Goal: Task Accomplishment & Management: Use online tool/utility

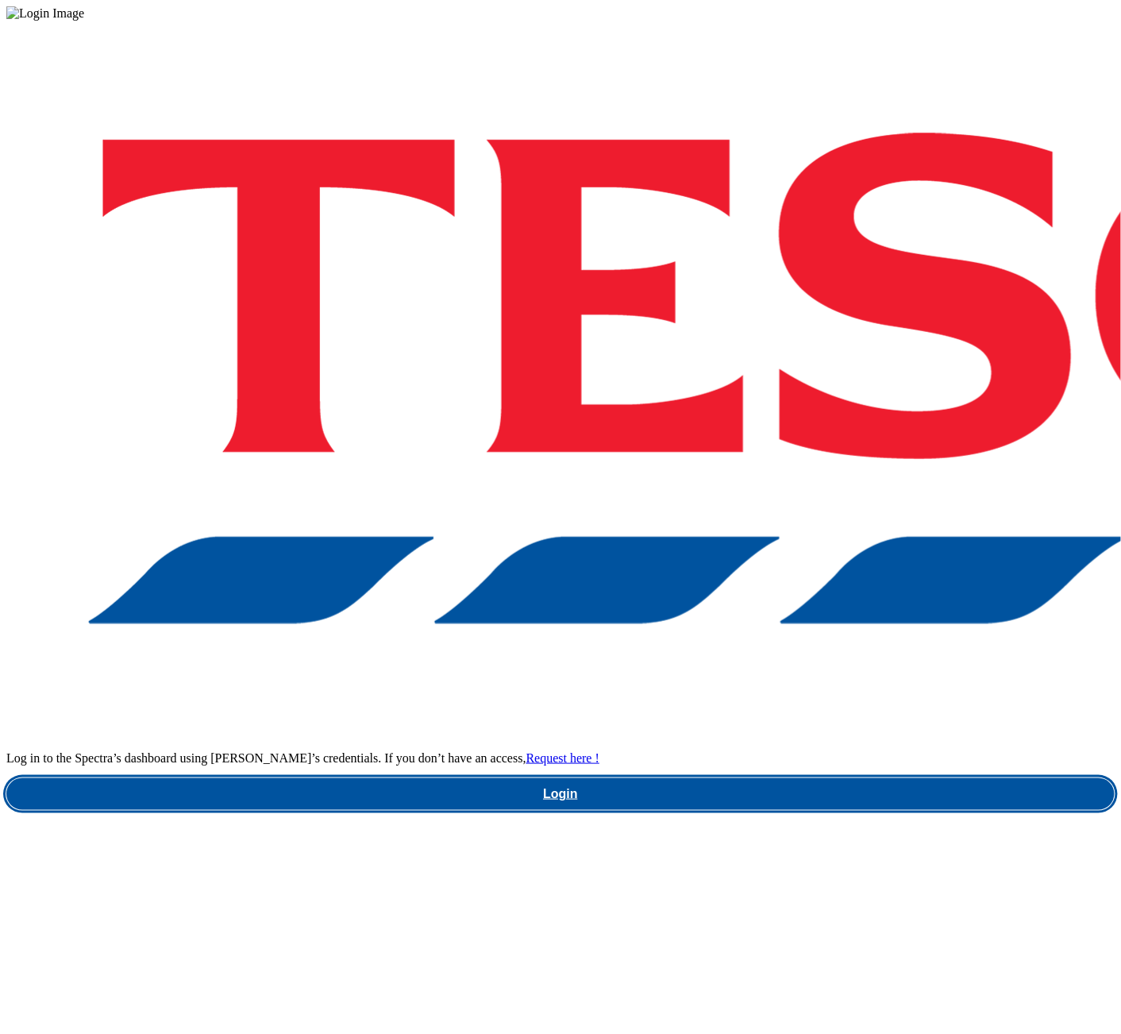
click at [819, 778] on link "Login" at bounding box center [560, 794] width 1108 height 32
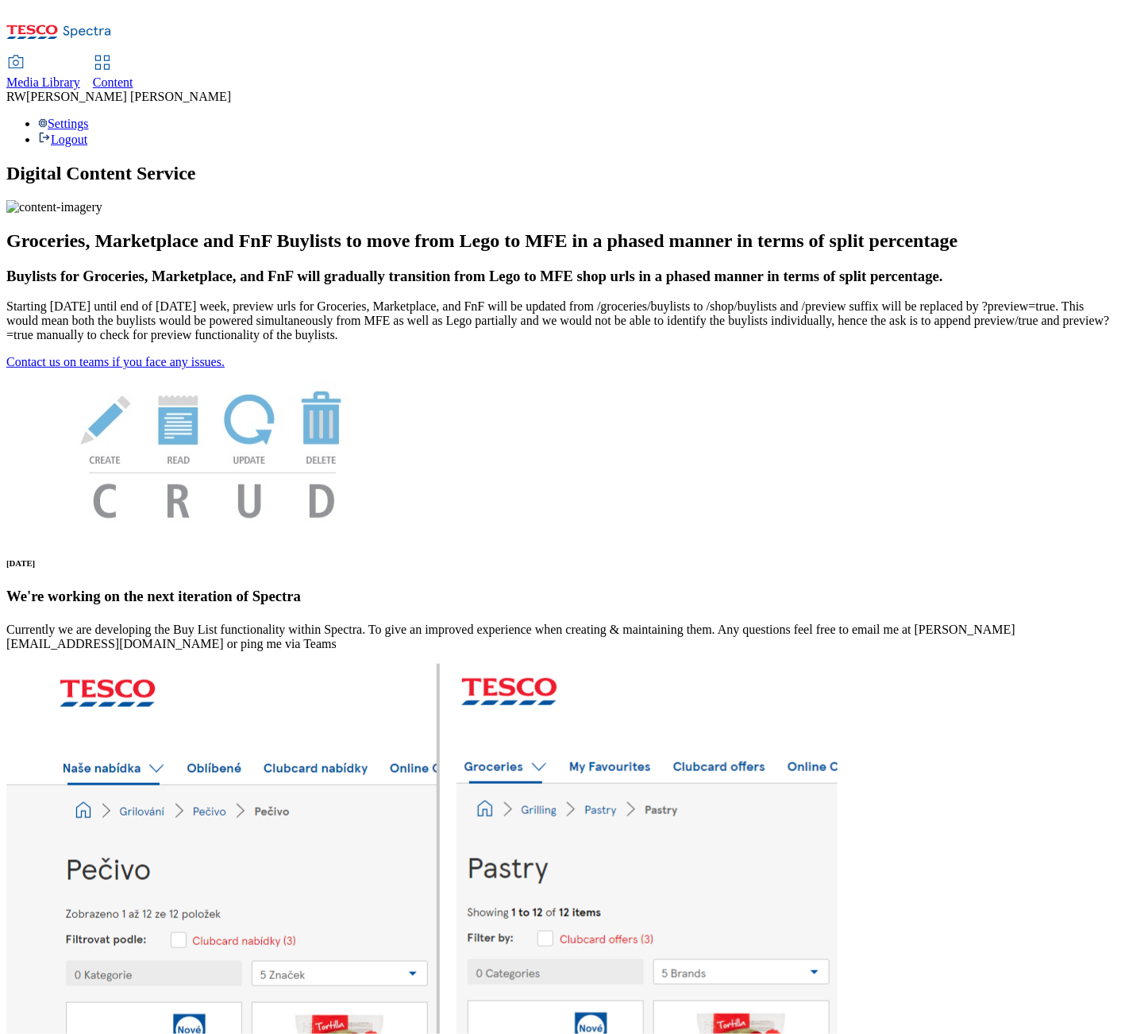
click at [133, 75] on span "Content" at bounding box center [113, 81] width 40 height 13
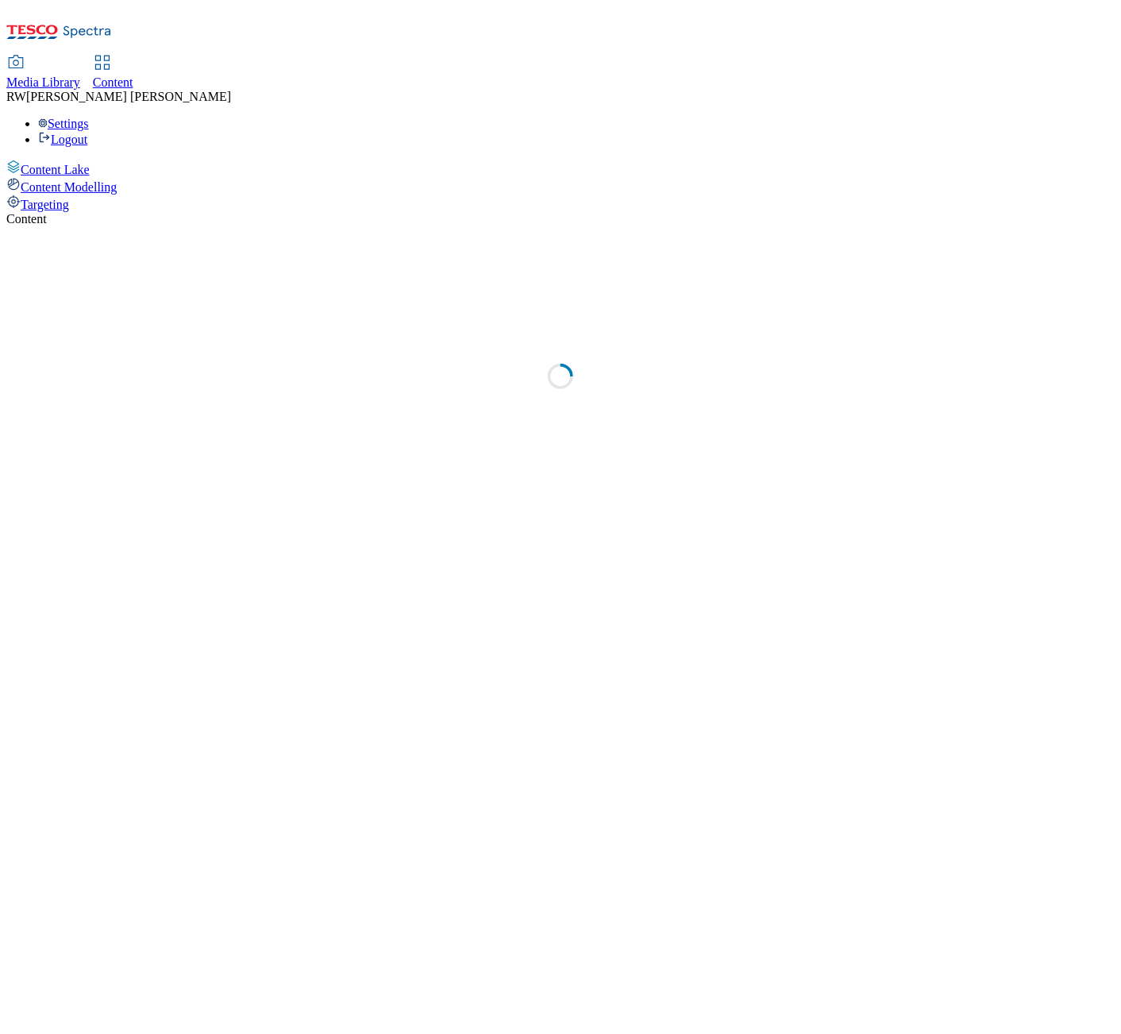
select select "ghs-uk"
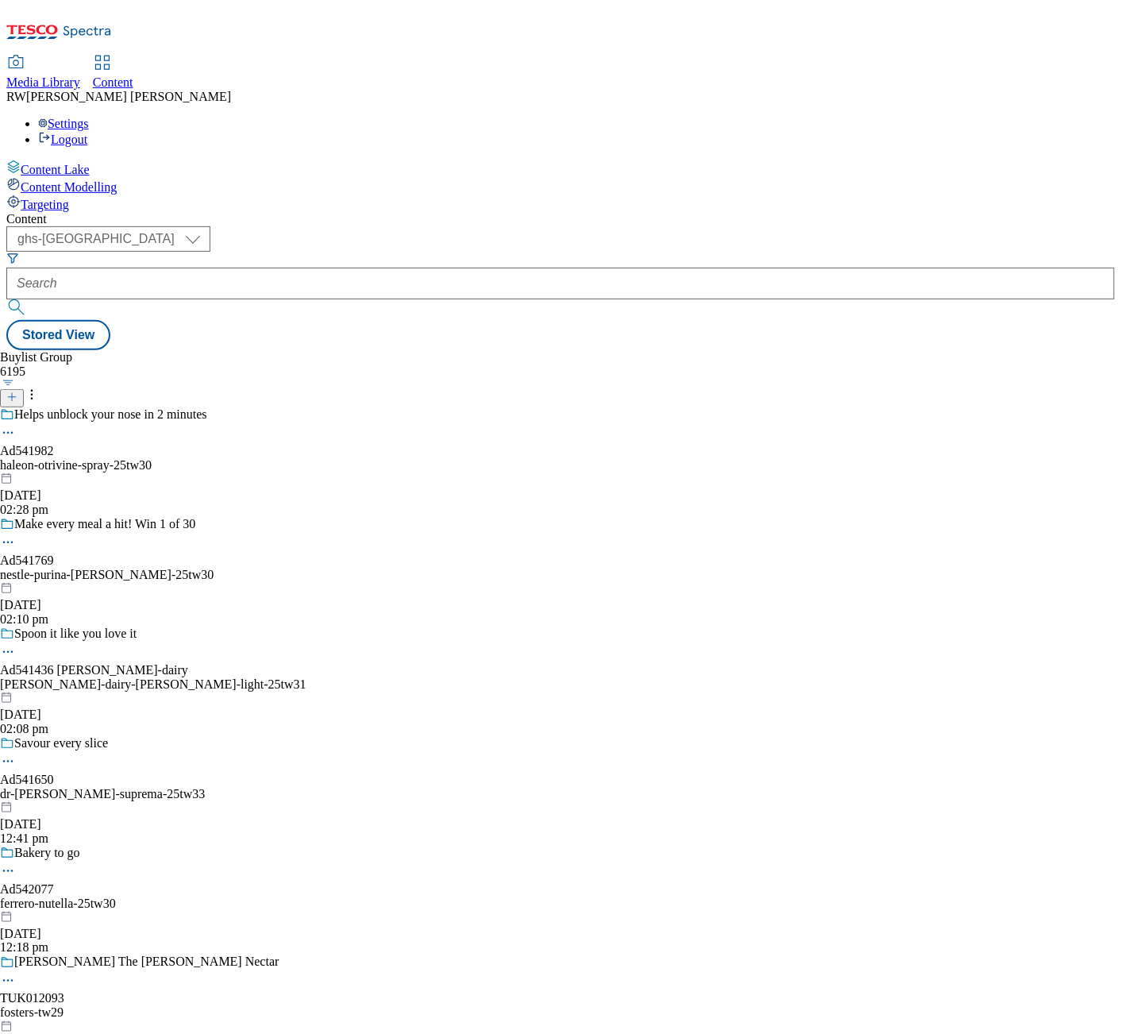
click at [24, 389] on button at bounding box center [12, 398] width 24 height 18
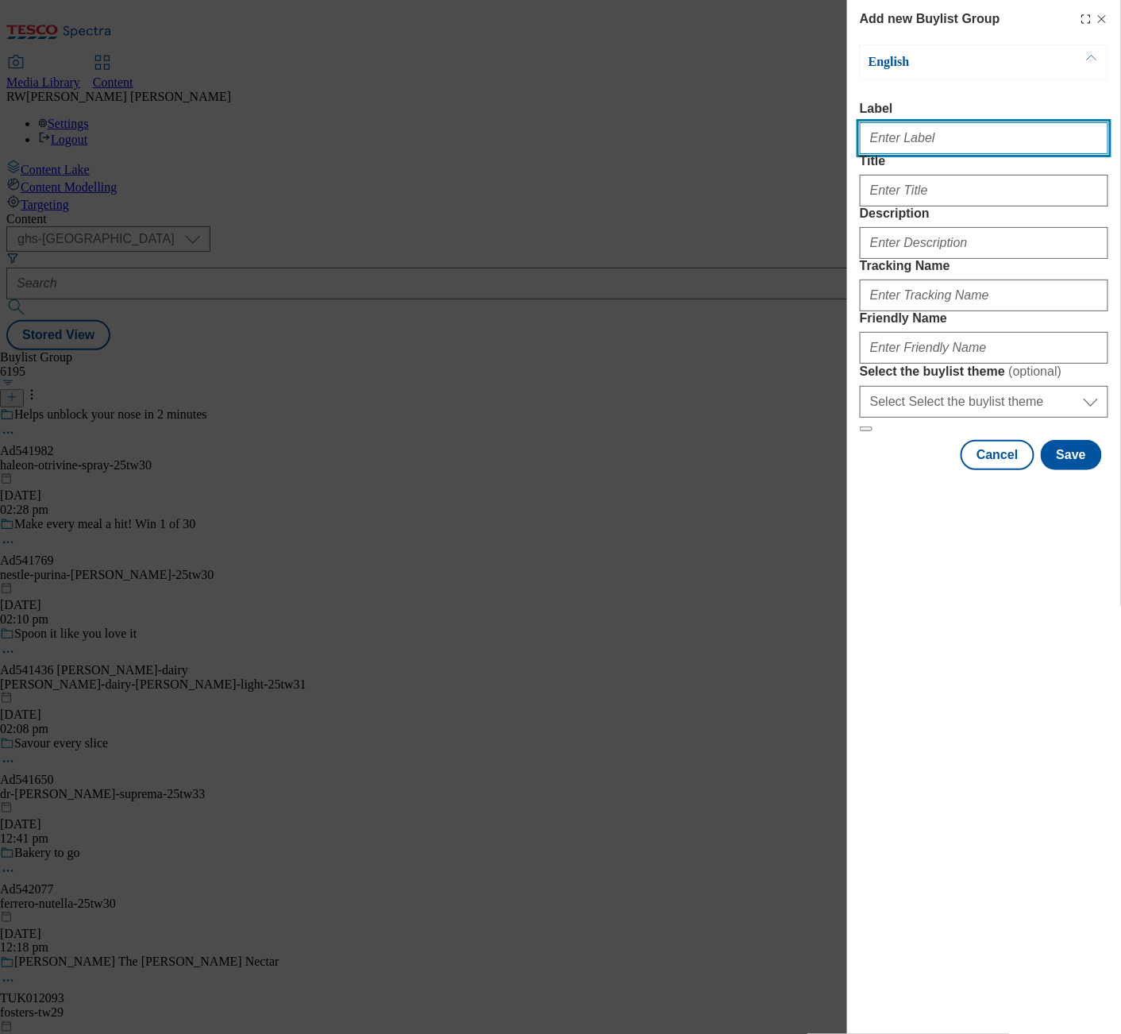
drag, startPoint x: 946, startPoint y: 137, endPoint x: 947, endPoint y: 149, distance: 11.9
click at [946, 144] on input "Label" at bounding box center [984, 138] width 249 height 32
click at [565, 337] on div "Add new Buylist Group English Label AD Title Description Tracking Name Friendly…" at bounding box center [560, 517] width 1121 height 1034
click at [902, 144] on input "AD" at bounding box center [984, 138] width 249 height 32
drag, startPoint x: 882, startPoint y: 146, endPoint x: 825, endPoint y: 150, distance: 57.3
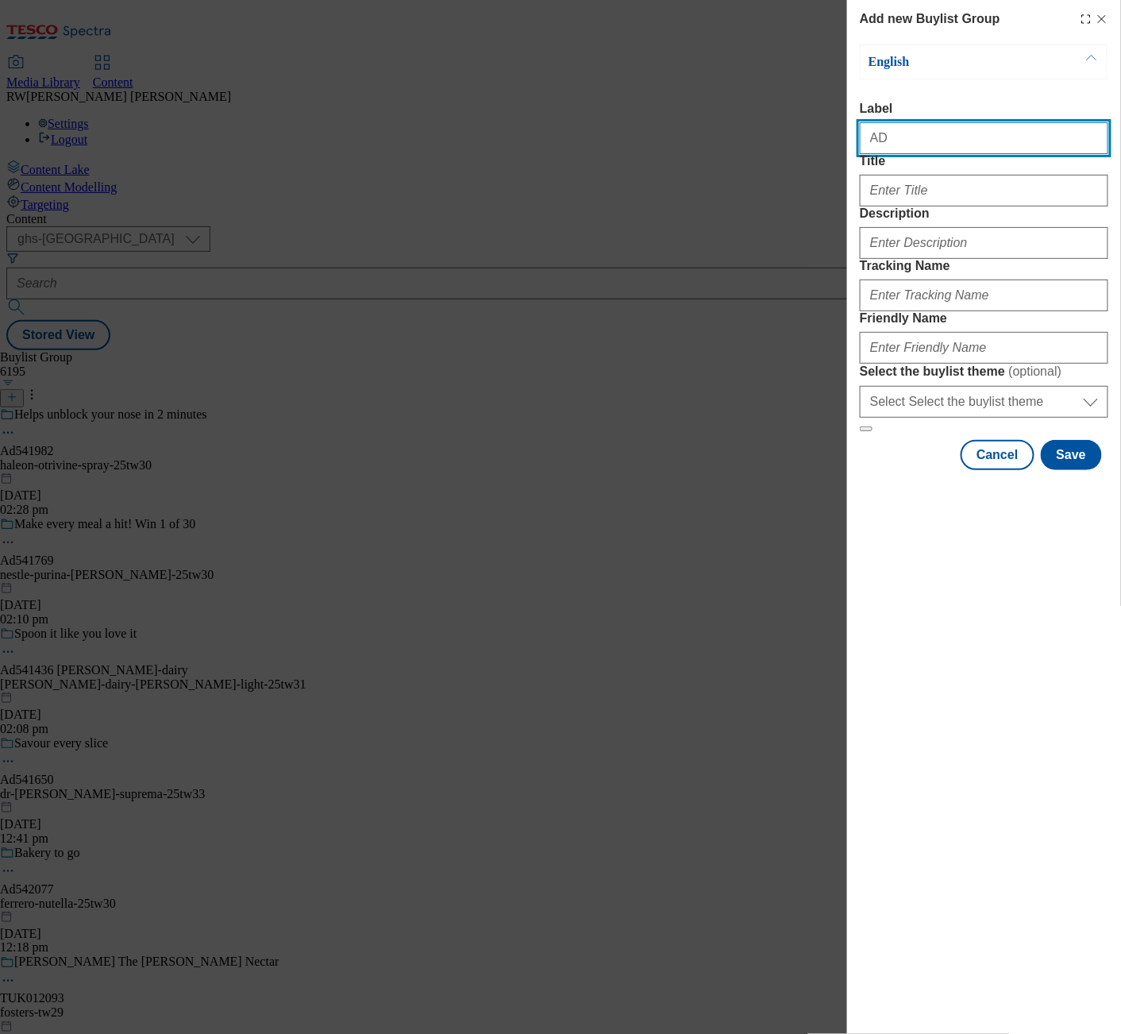
click at [821, 148] on div "Add new Buylist Group English Label AD Title Description Tracking Name Friendly…" at bounding box center [560, 517] width 1121 height 1034
paste input "TUK011787"
type input "TUK011787 SS Cif"
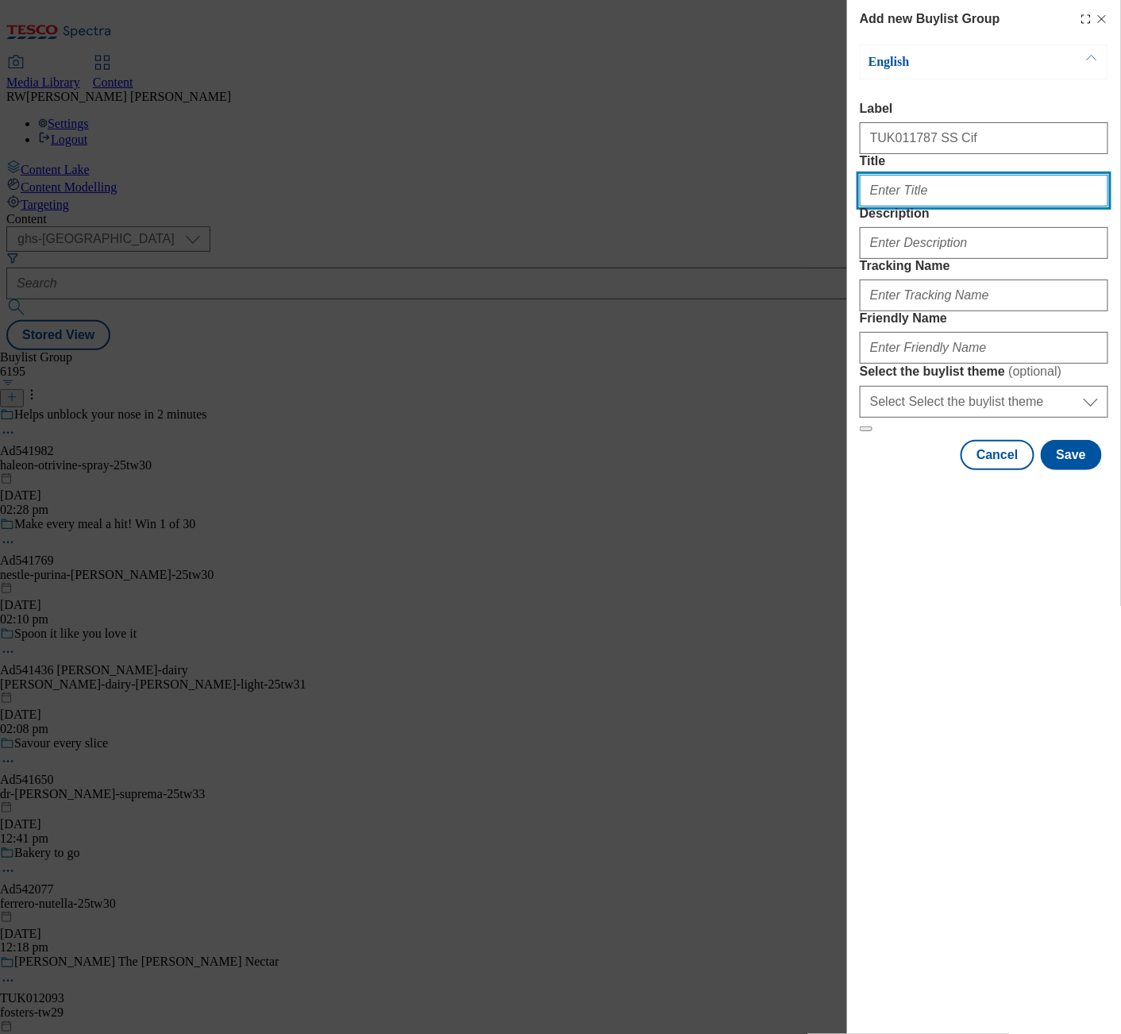
type input "D"
drag, startPoint x: 953, startPoint y: 227, endPoint x: 851, endPoint y: 235, distance: 101.9
click at [851, 235] on div "Add new Buylist Group English Label TUK011787 SS Cif Title Try the range Descri…" at bounding box center [984, 236] width 274 height 473
type input "C"
type input "Try the Cif range"
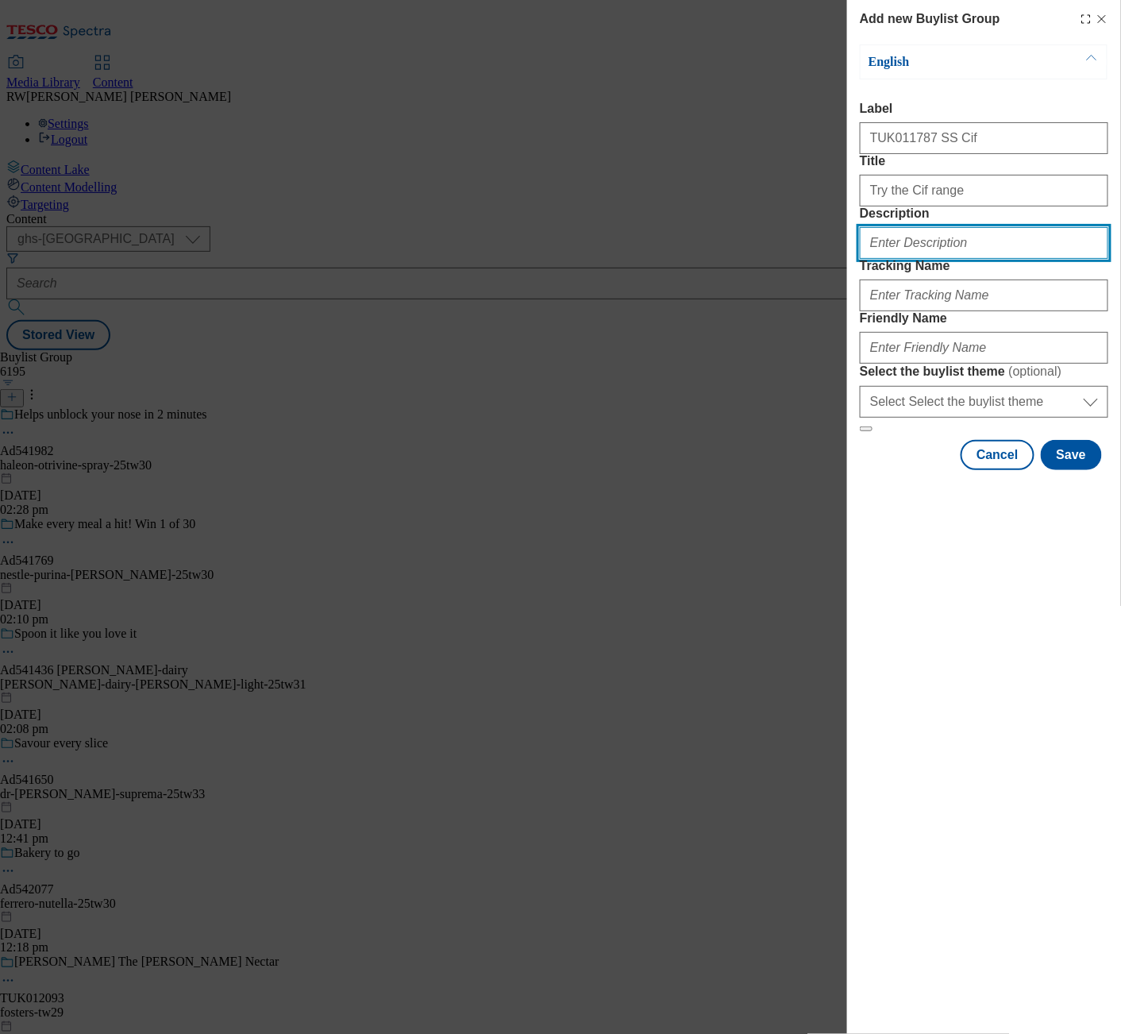
drag, startPoint x: 942, startPoint y: 300, endPoint x: 941, endPoint y: 310, distance: 10.4
click at [942, 259] on input "Description" at bounding box center [984, 243] width 249 height 32
paste input "Try the Cif range"
type input "Try the Cif range"
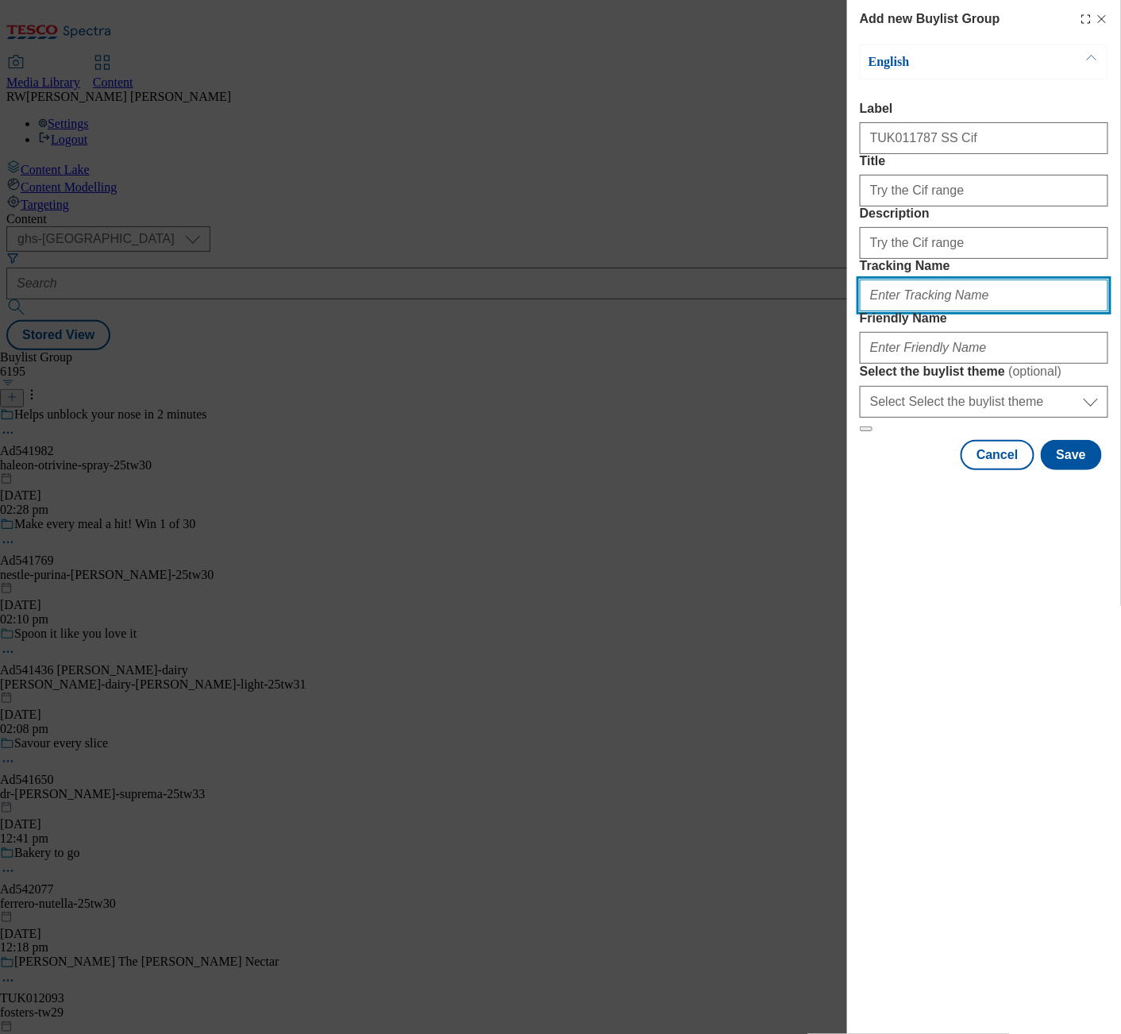
click at [911, 311] on input "Tracking Name" at bounding box center [984, 295] width 249 height 32
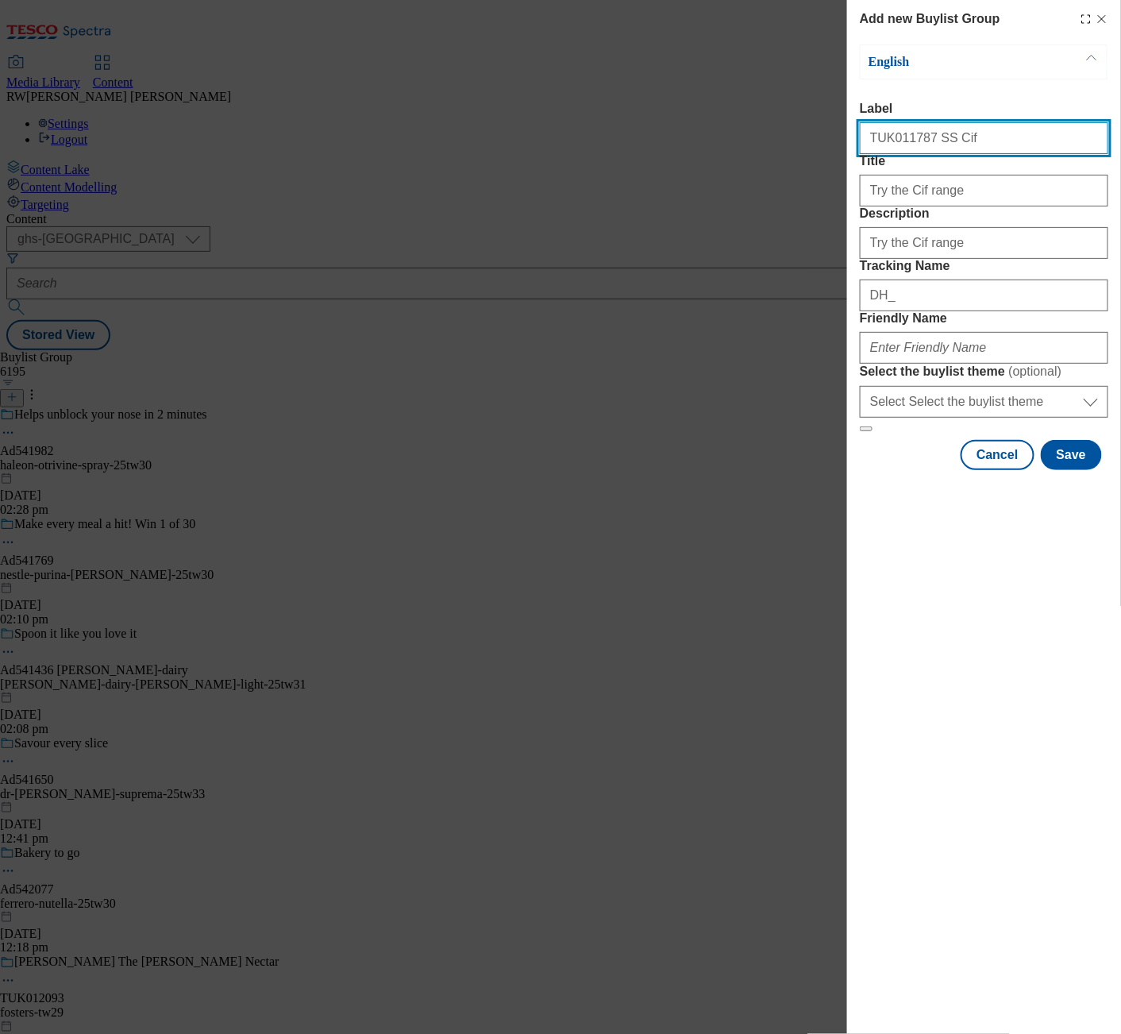
click at [914, 144] on input "TUK011787 SS Cif" at bounding box center [984, 138] width 249 height 32
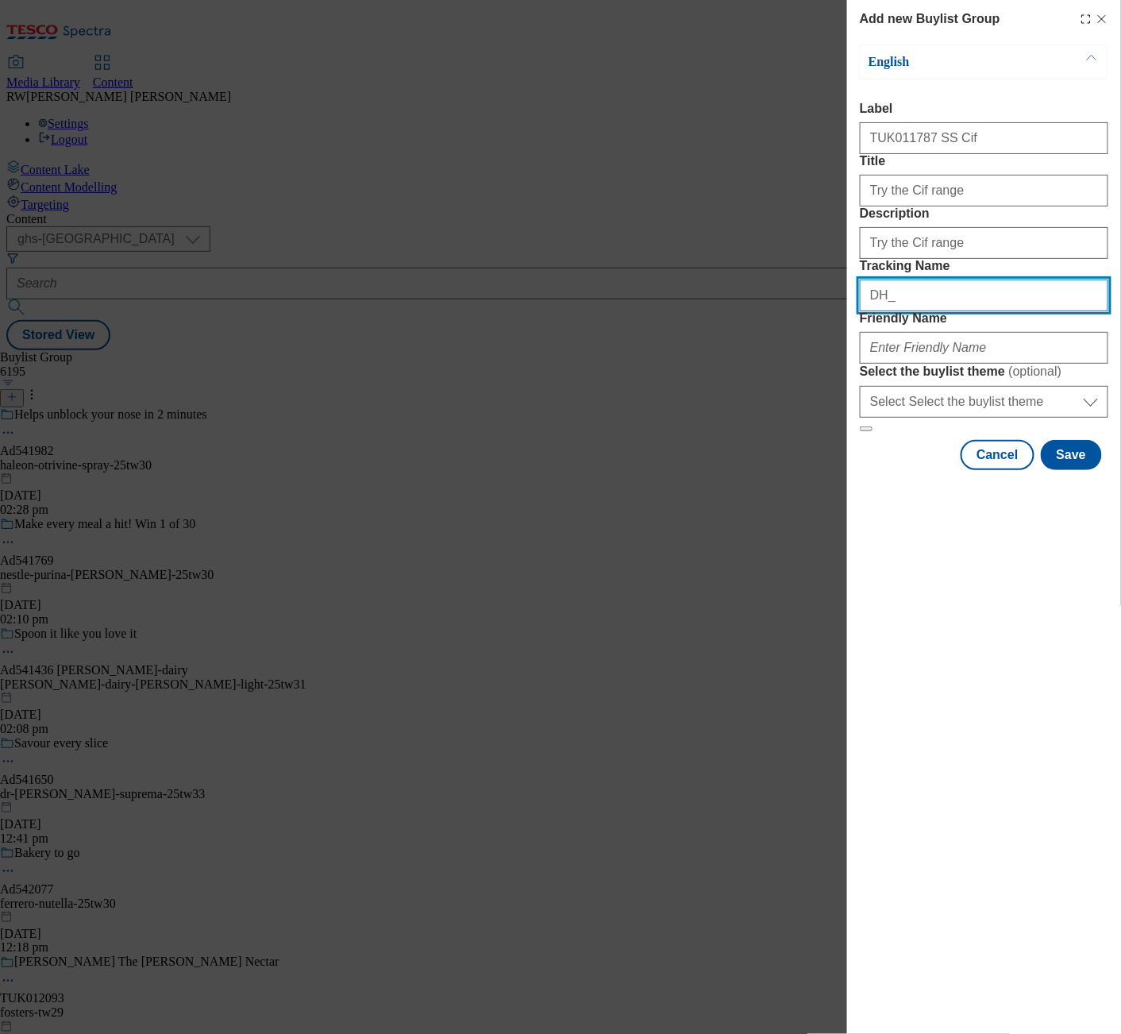
click at [914, 311] on input "DH_" at bounding box center [984, 295] width 249 height 32
paste input "TUK011787"
type input "DH_TUK011787"
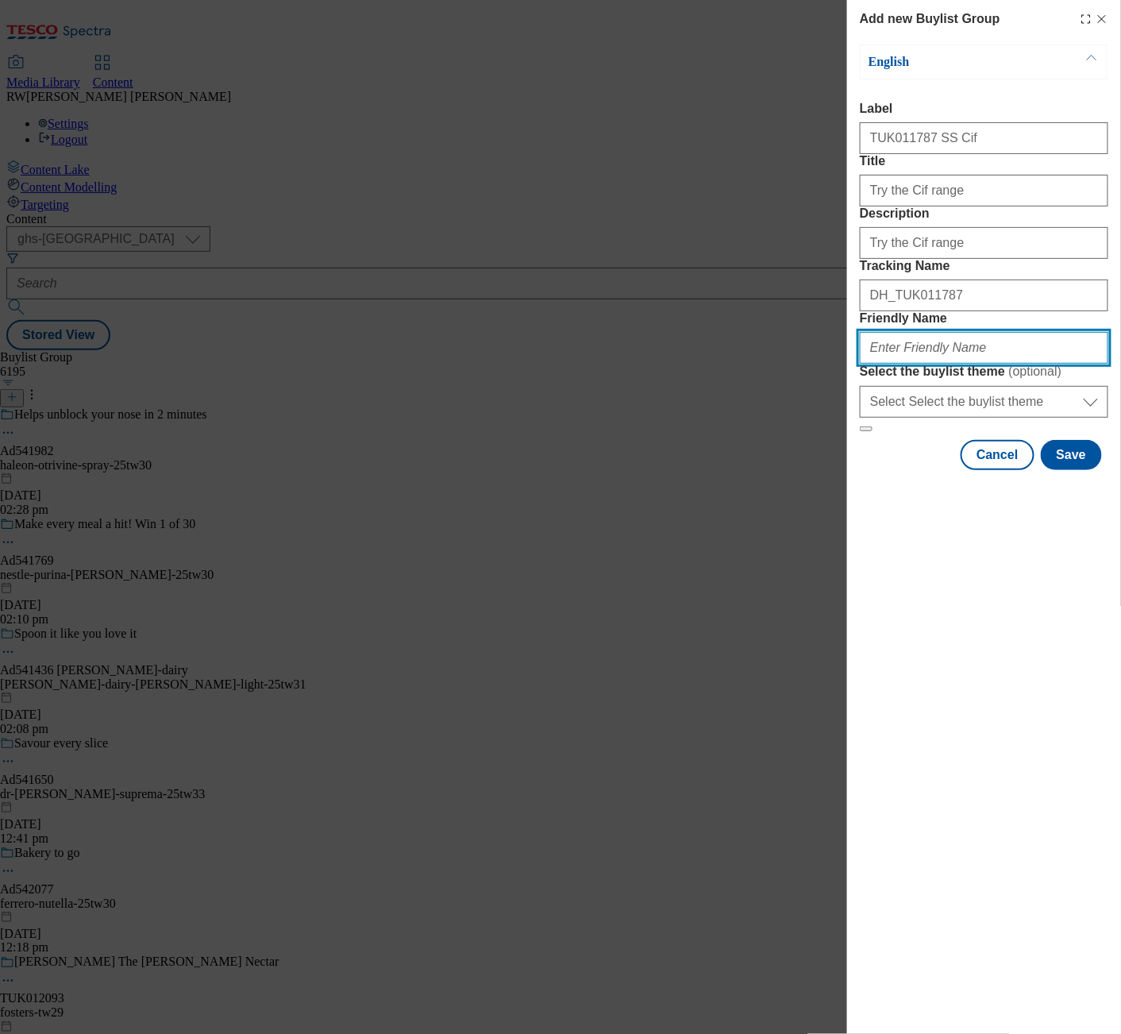
click at [928, 364] on input "Friendly Name" at bounding box center [984, 348] width 249 height 32
type input "S"
type input "ss-ulcif"
click at [1072, 470] on button "Save" at bounding box center [1071, 455] width 61 height 30
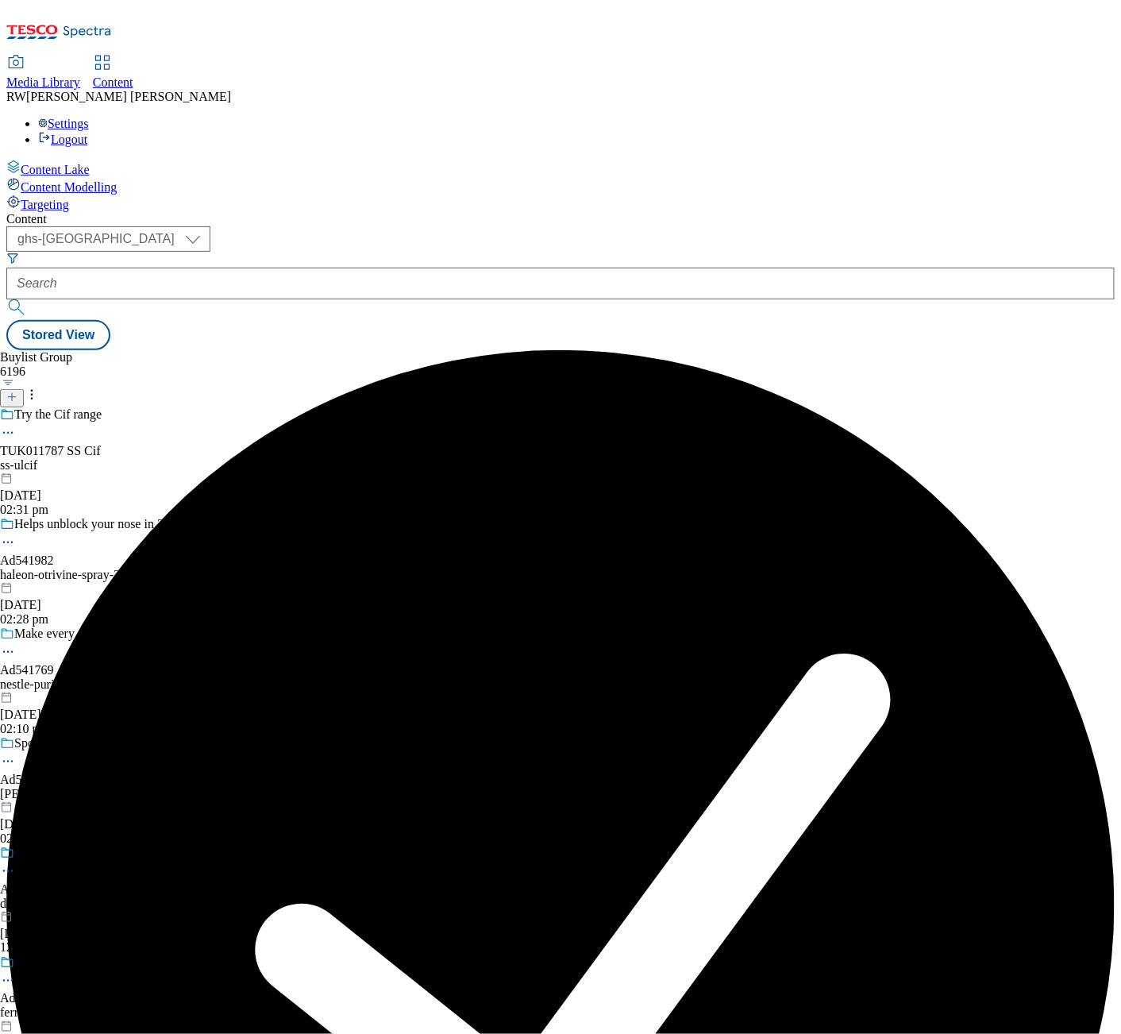
click at [306, 407] on div "Try the Cif range TUK011787 SS Cif ss-ulcif 9 Sept 2025 02:31 pm" at bounding box center [153, 462] width 306 height 110
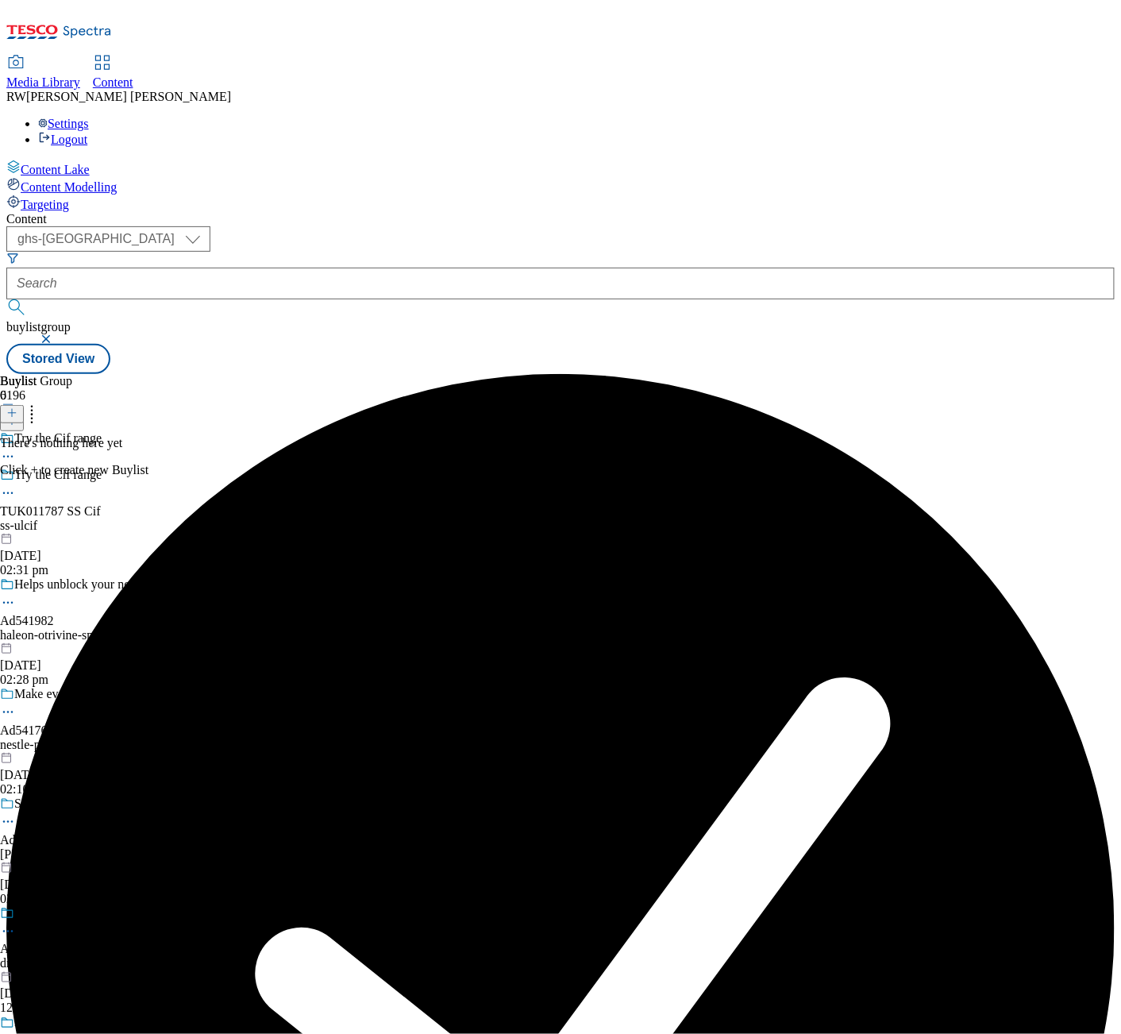
click at [24, 405] on button at bounding box center [12, 414] width 24 height 18
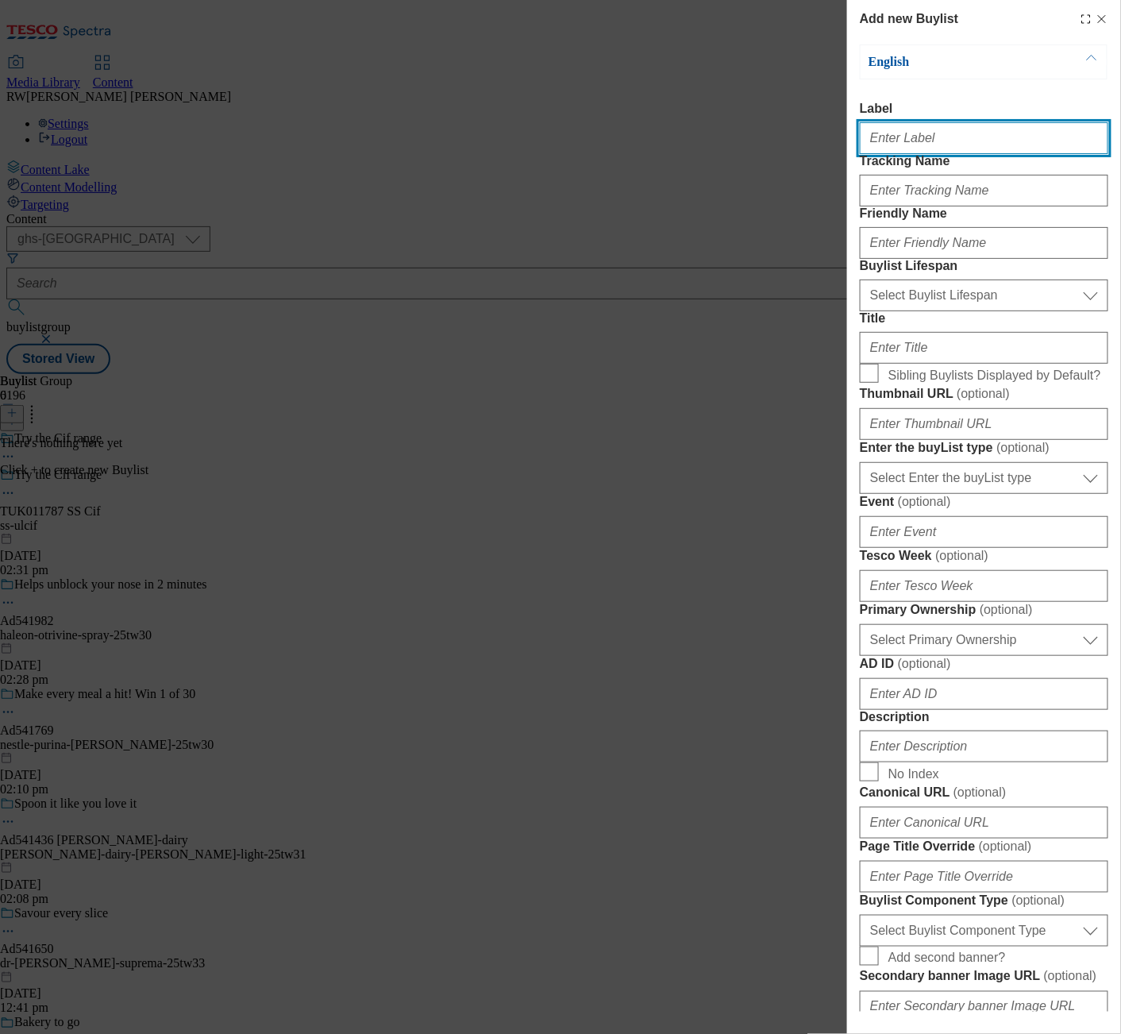
click at [965, 141] on input "Label" at bounding box center [984, 138] width 249 height 32
paste input "TUK011787"
type input "TUK011787 SS Cif"
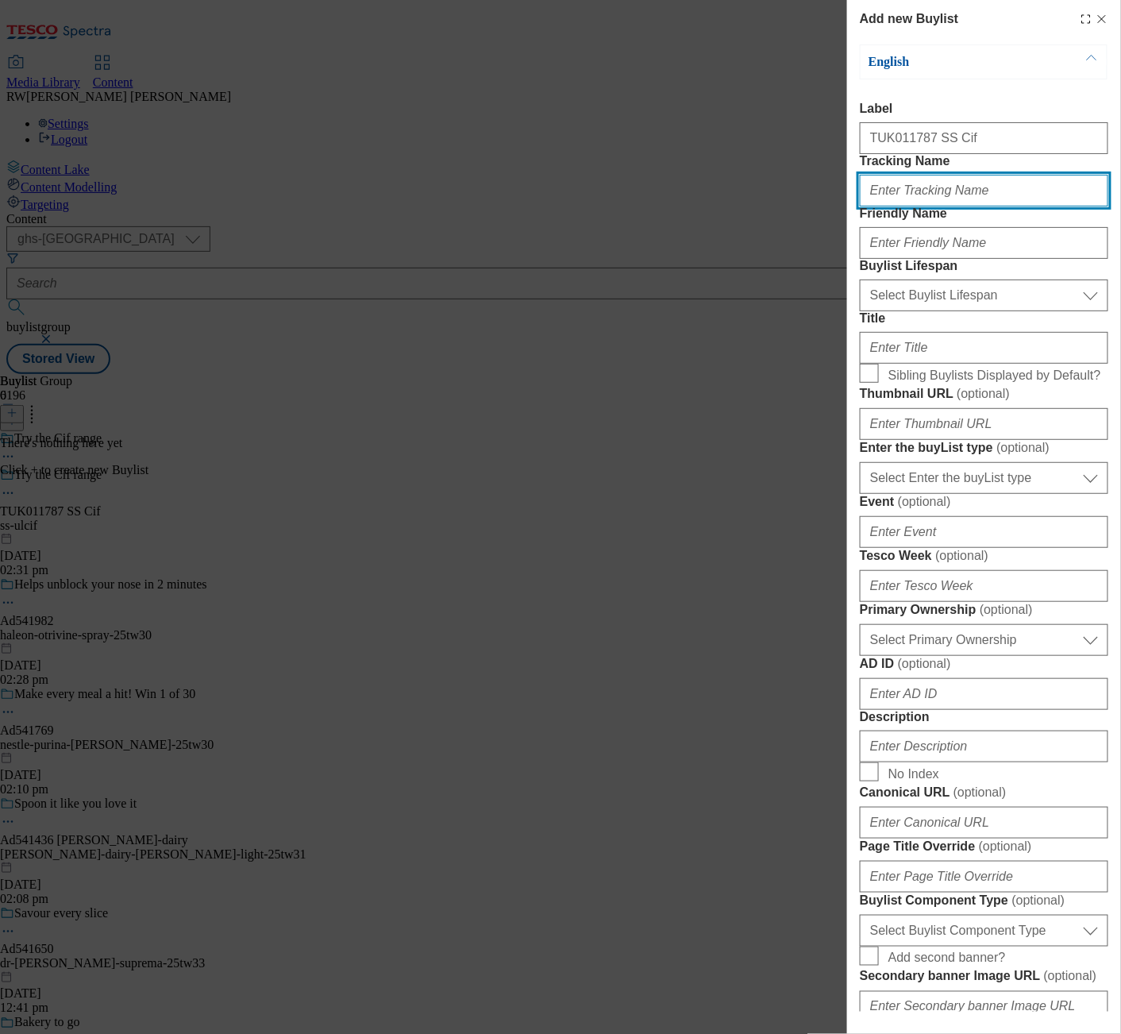
click at [951, 206] on input "Tracking Name" at bounding box center [984, 191] width 249 height 32
paste input "TUK011787"
type input "DH_TUK011787"
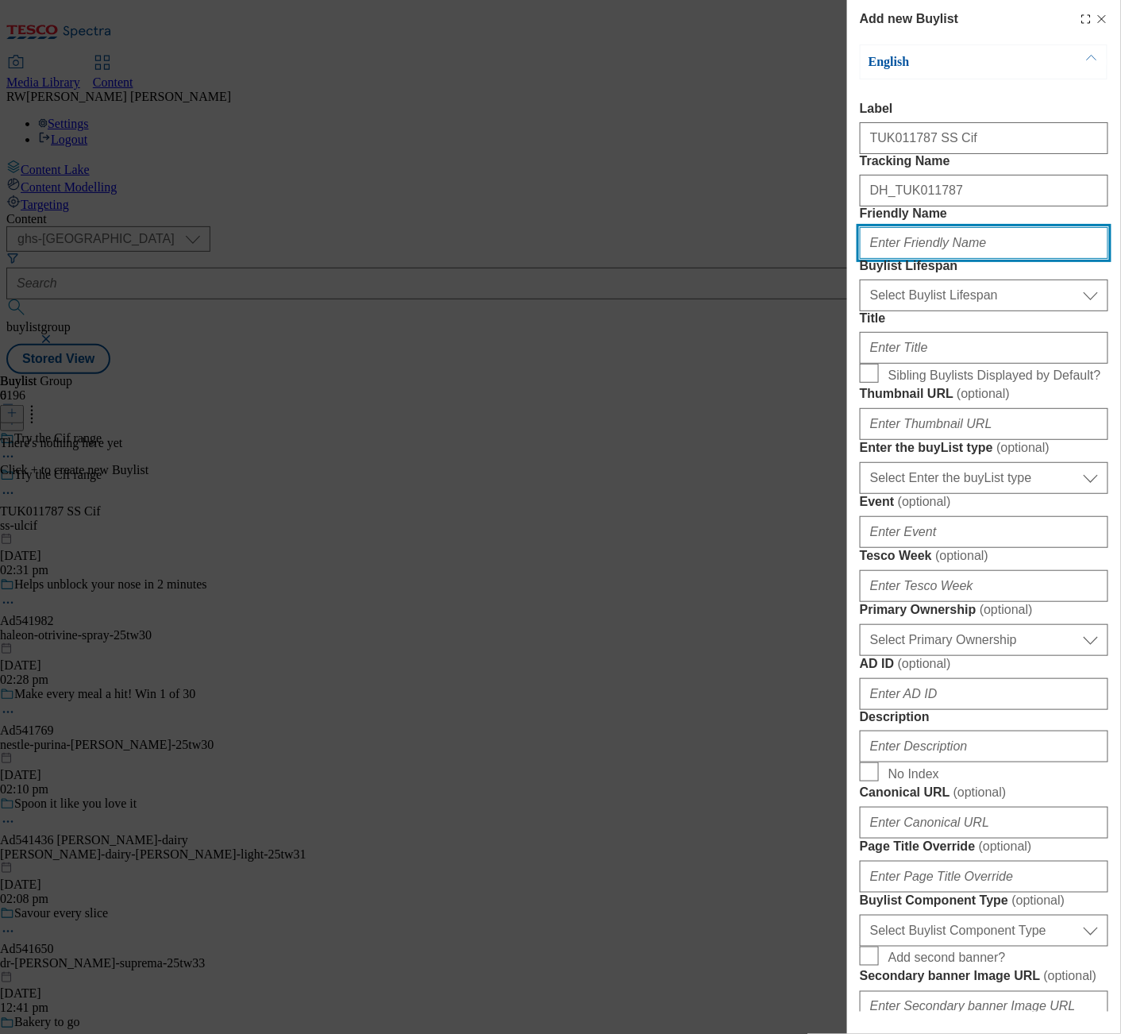
click at [937, 259] on input "Friendly Name" at bounding box center [984, 243] width 249 height 32
type input "ss-ulcif"
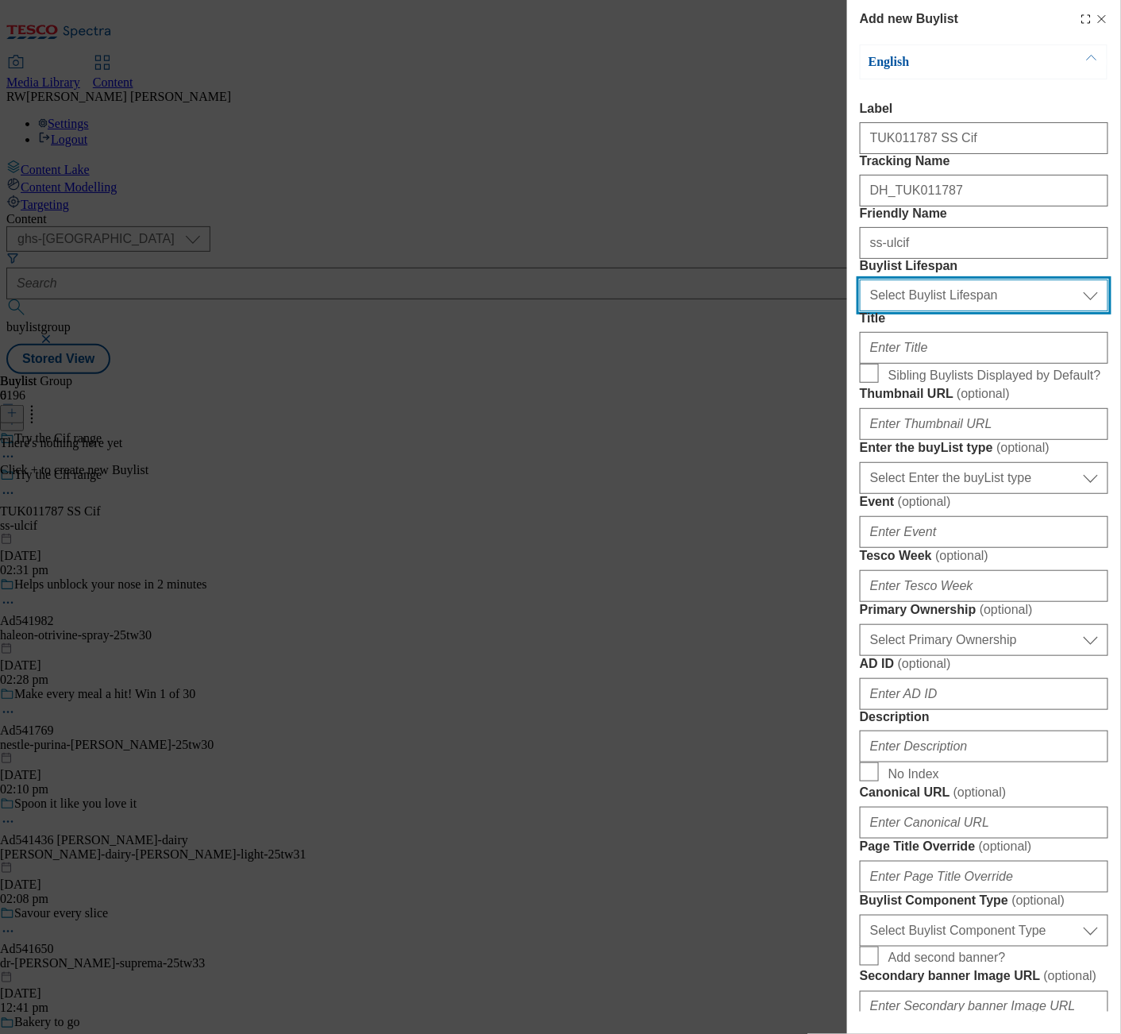
click at [954, 311] on select "Select Buylist Lifespan evergreen seasonal tactical" at bounding box center [984, 295] width 249 height 32
select select "tactical"
click at [860, 311] on select "Select Buylist Lifespan evergreen seasonal tactical" at bounding box center [984, 295] width 249 height 32
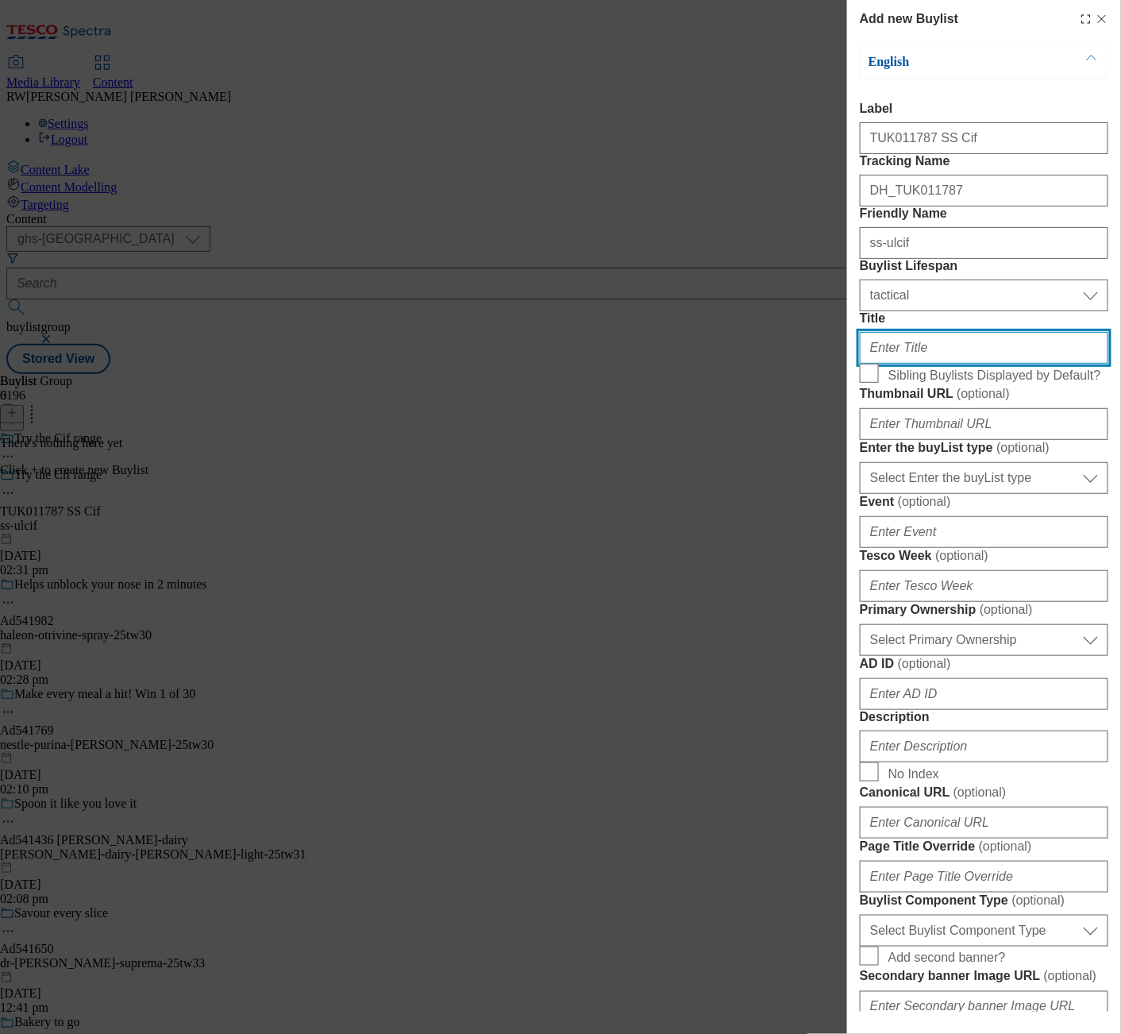
click at [922, 364] on input "Title" at bounding box center [984, 348] width 249 height 32
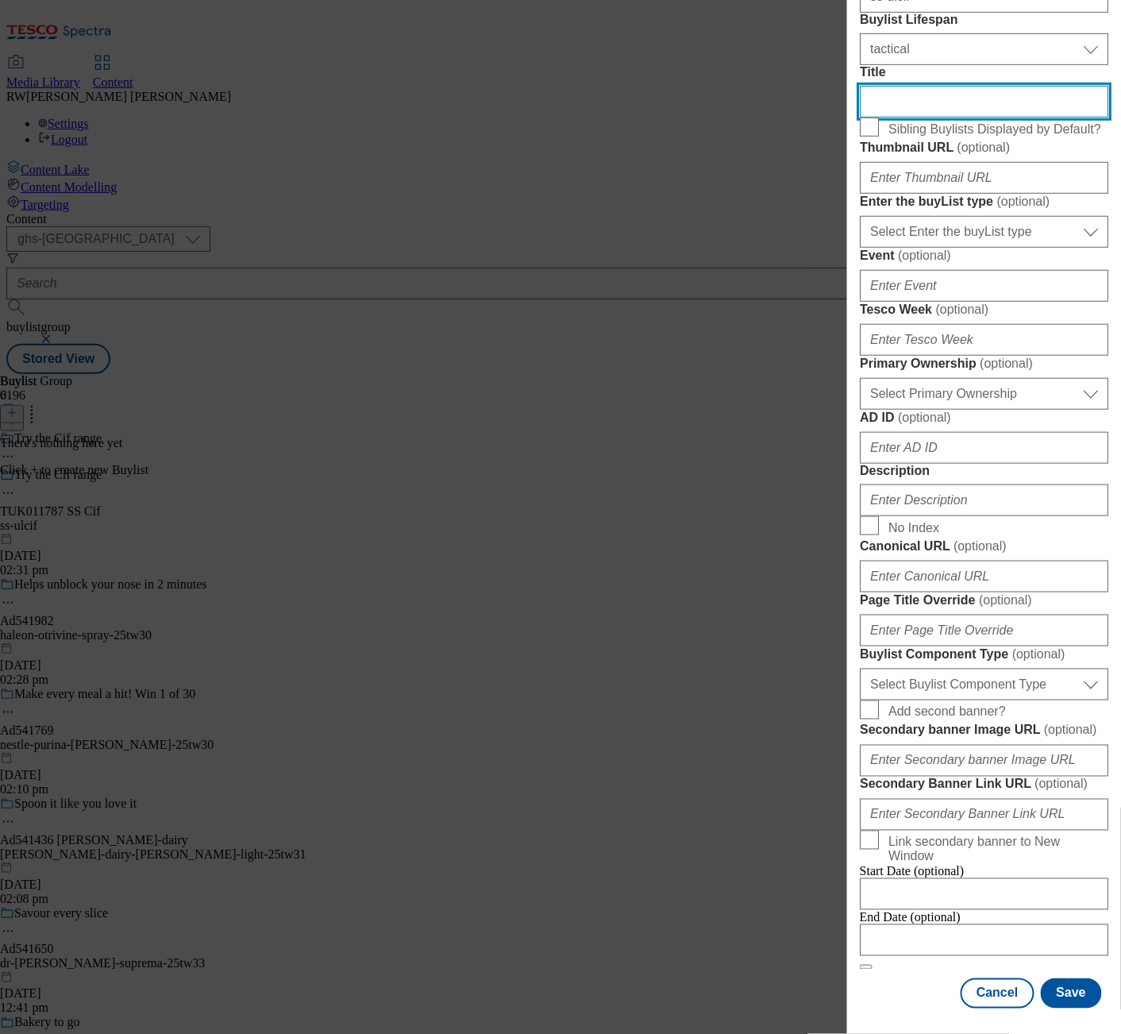
scroll to position [529, 0]
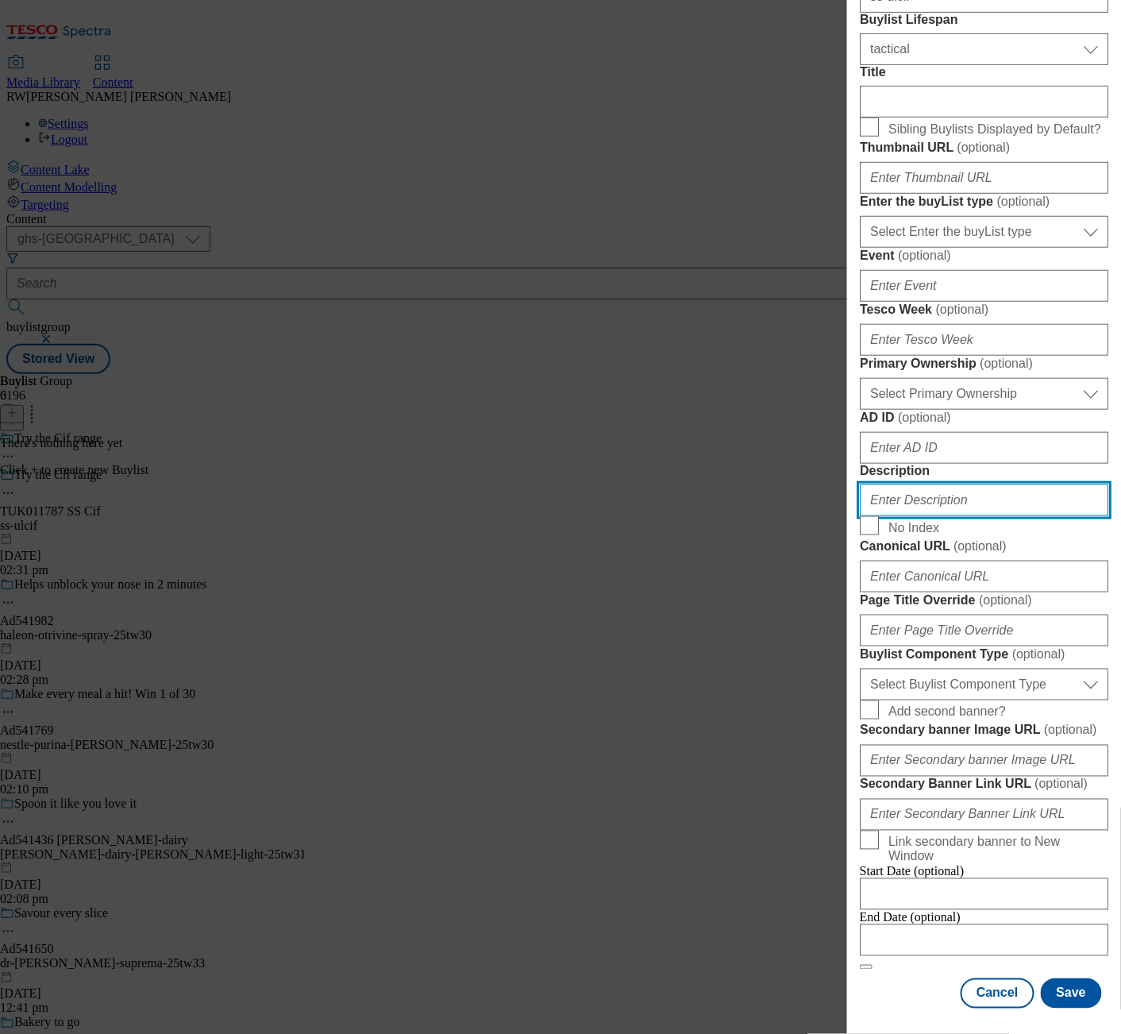
click at [963, 516] on input "Description" at bounding box center [984, 500] width 249 height 32
click at [855, 607] on div "Add new Buylist English Label TUK011787 SS Cif Tracking Name DH_TUK011787 Frien…" at bounding box center [984, 506] width 274 height 1012
click at [1060, 978] on button "Save" at bounding box center [1071, 993] width 61 height 30
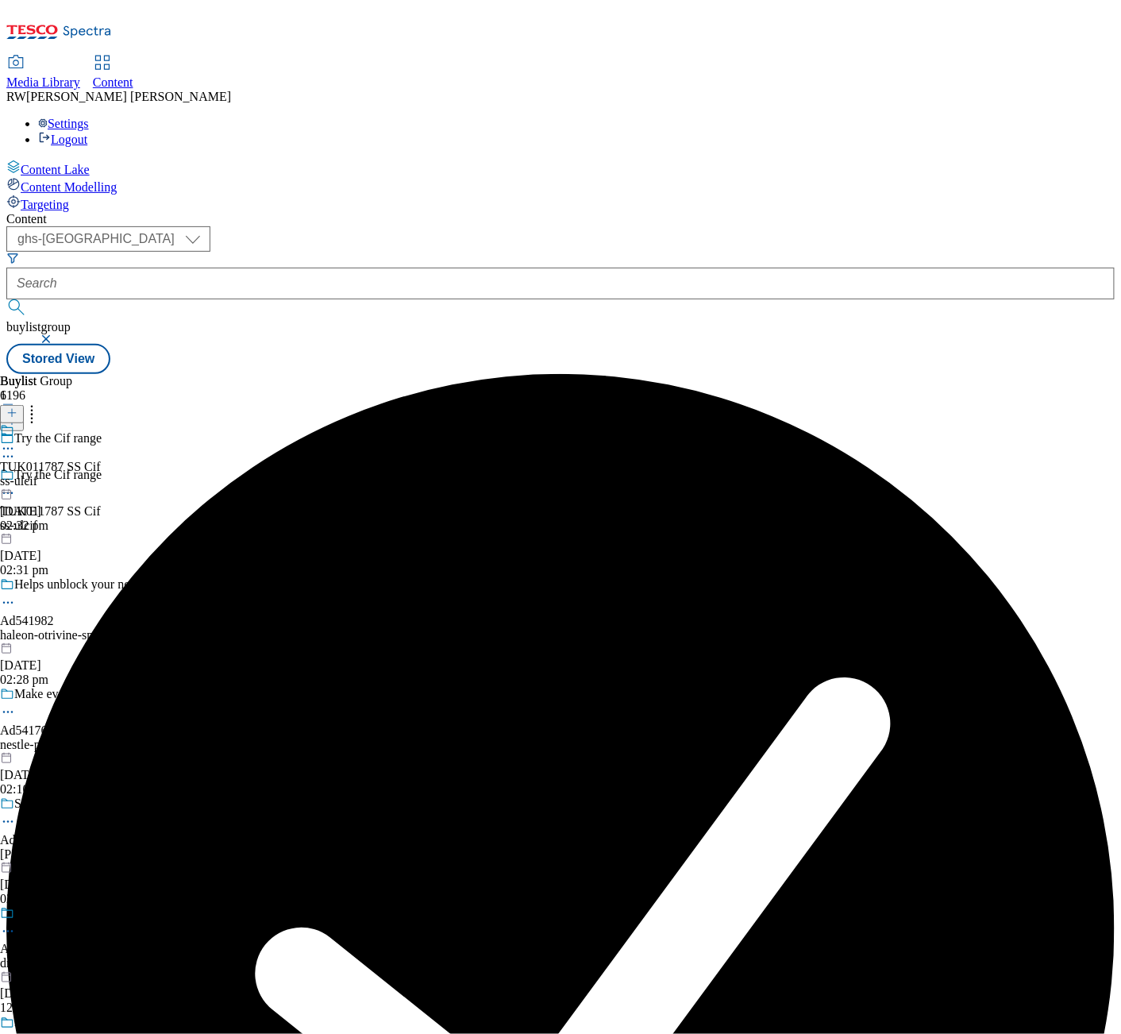
click at [101, 423] on div "TUK011787 SS Cif ss-ulcif 9 Sept 2025 02:32 pm" at bounding box center [50, 478] width 101 height 110
click at [24, 405] on button at bounding box center [12, 414] width 24 height 18
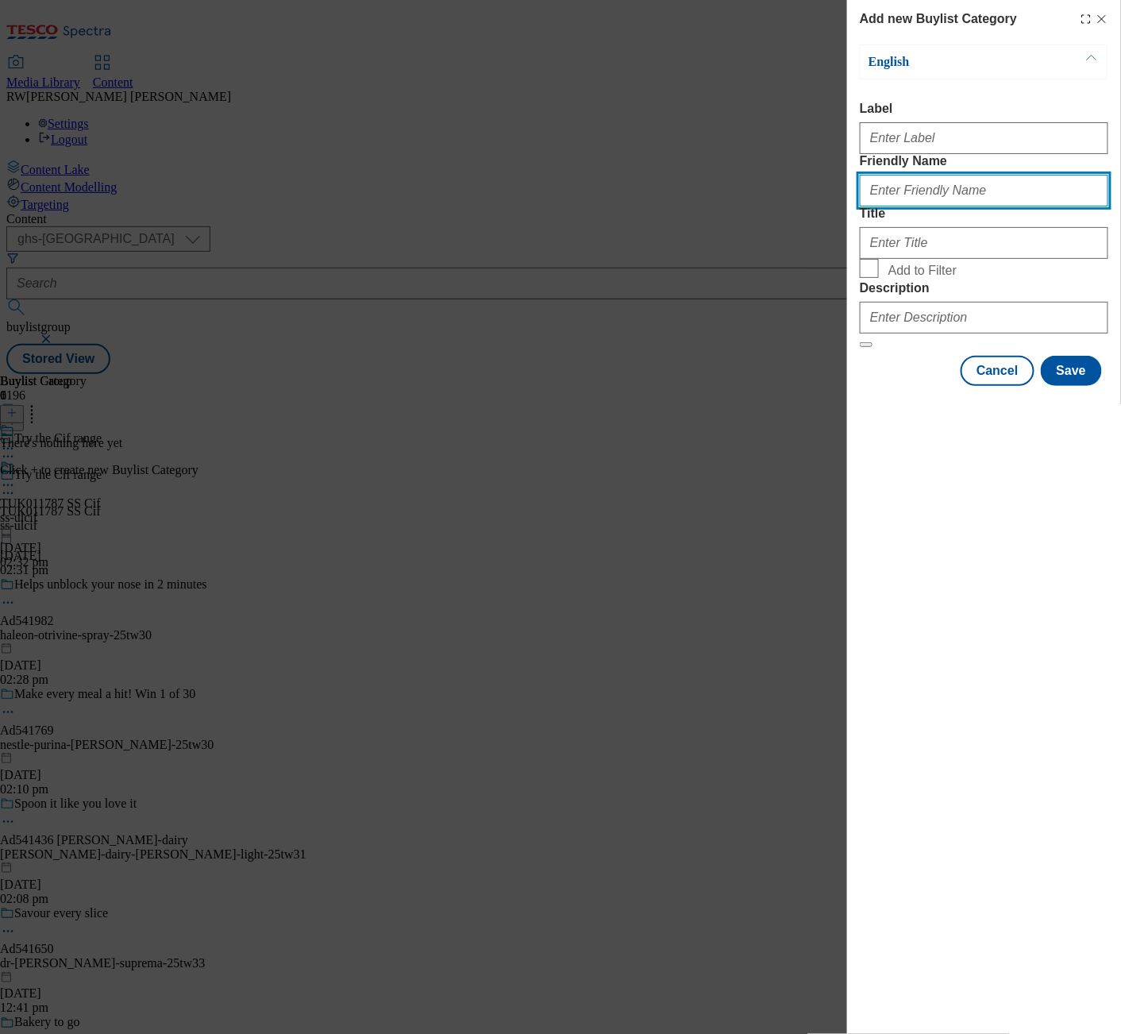
click at [961, 206] on input "Friendly Name" at bounding box center [984, 191] width 249 height 32
type input "ss-ulcif"
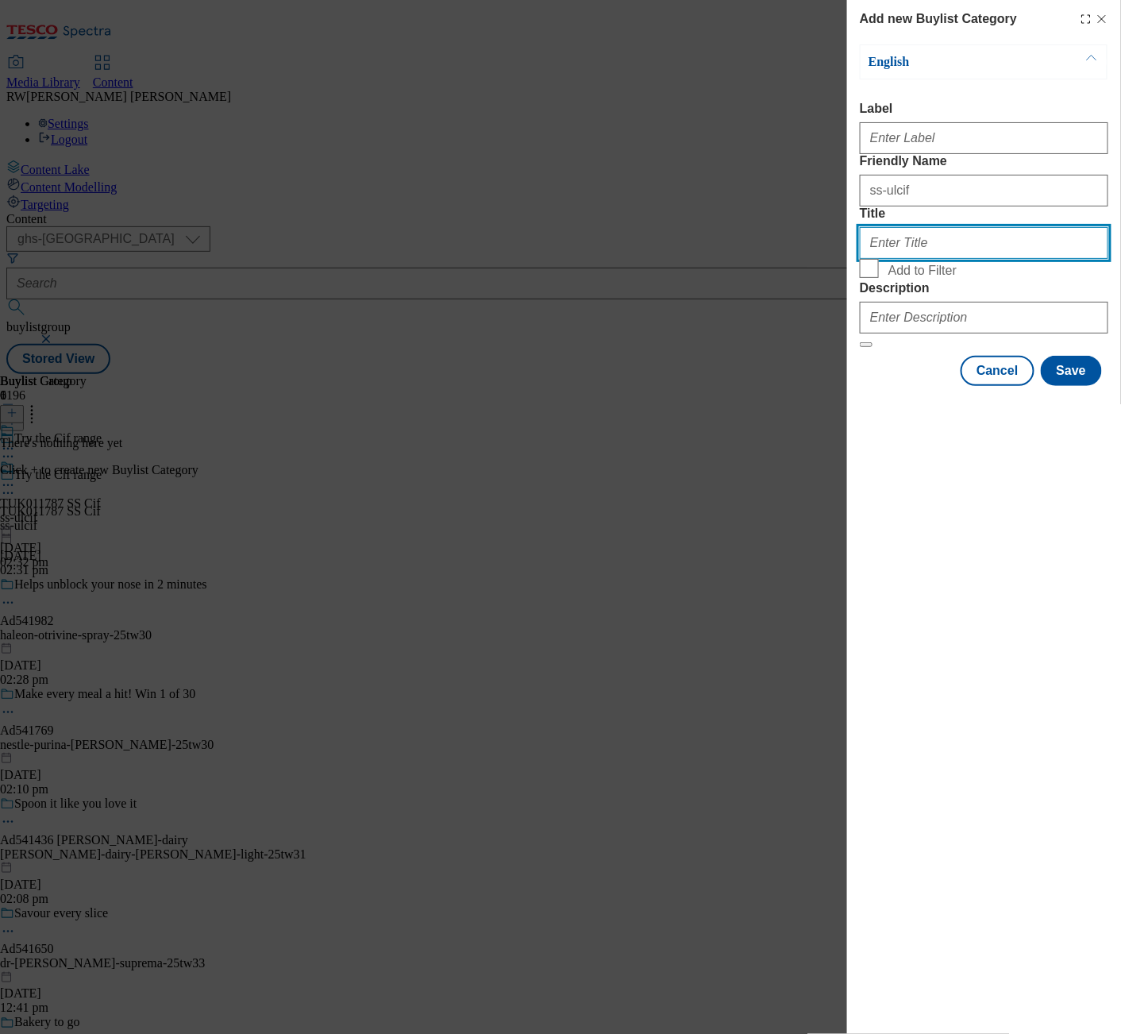
click at [950, 259] on input "Title" at bounding box center [984, 243] width 249 height 32
type input "Cif"
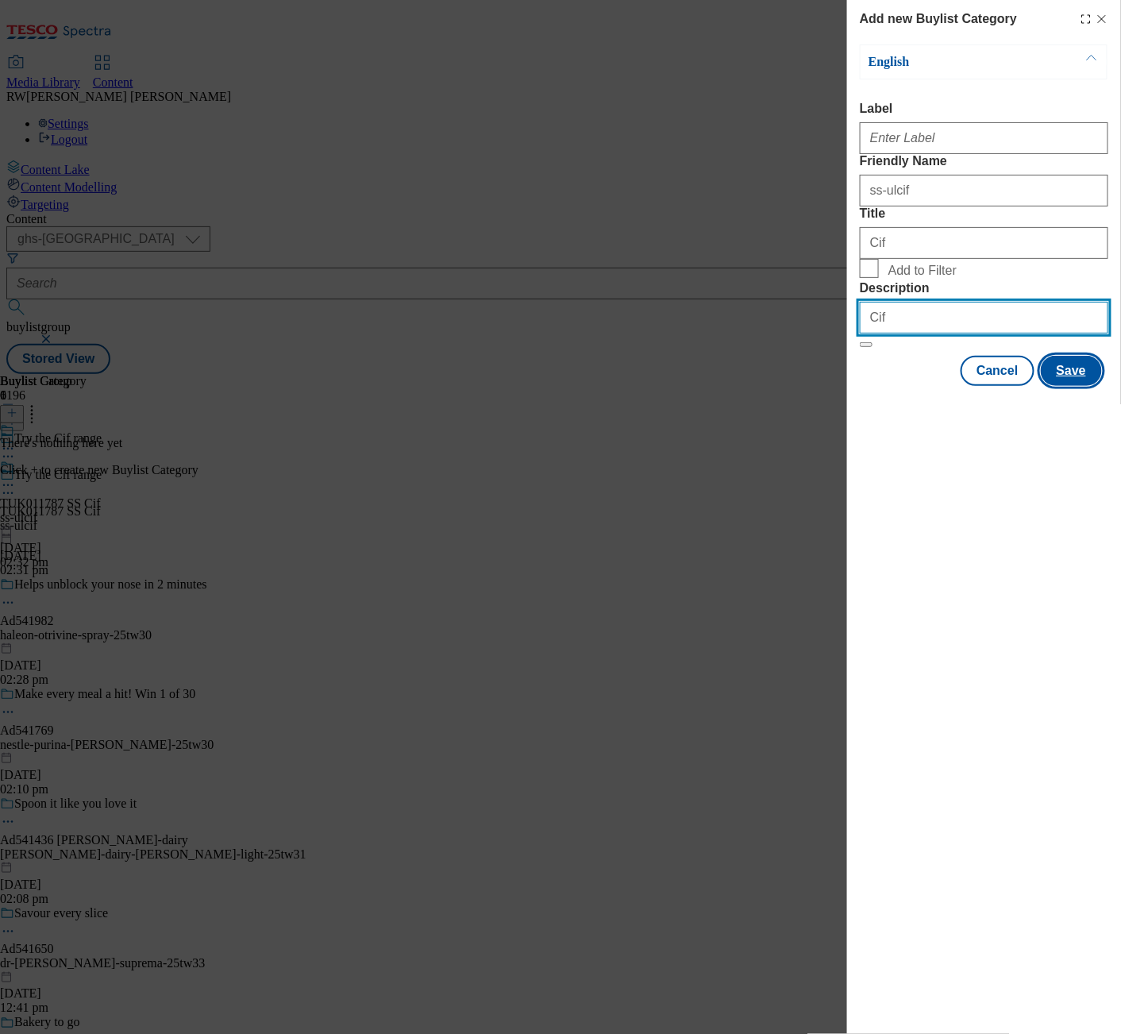
type input "Cif"
click at [1058, 386] on button "Save" at bounding box center [1071, 371] width 61 height 30
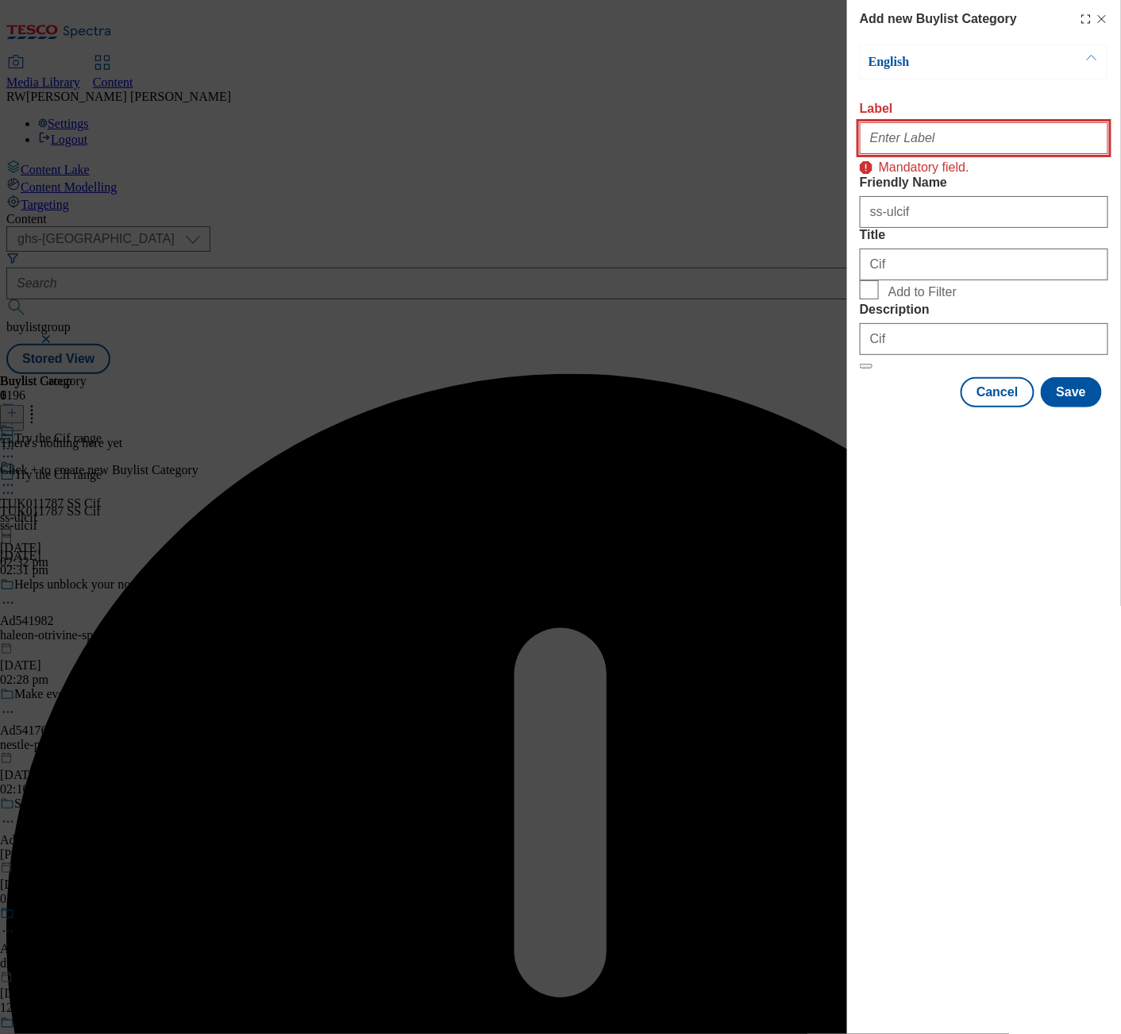
click at [938, 141] on input "Label" at bounding box center [984, 138] width 249 height 32
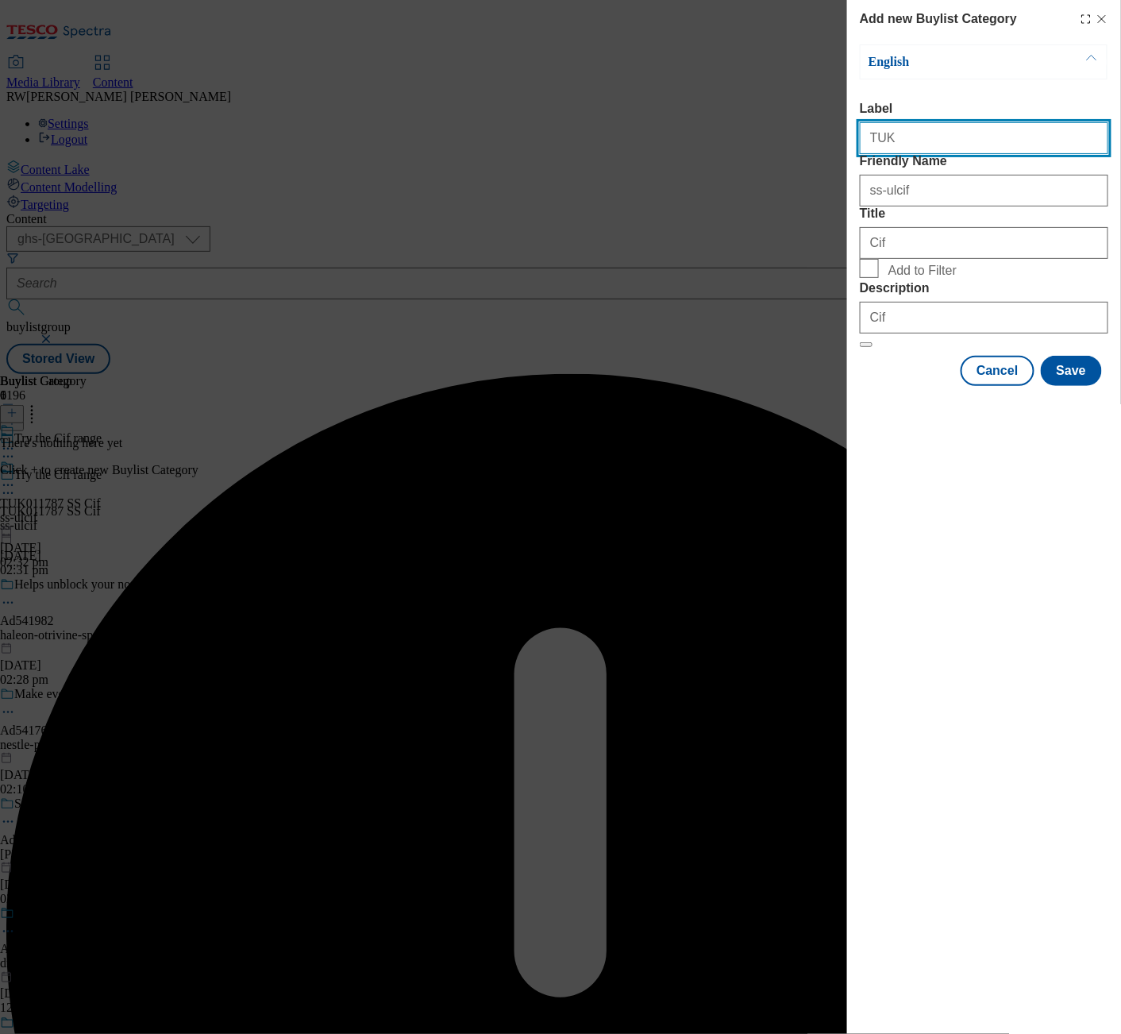
type input "TUK011787 SS Cif"
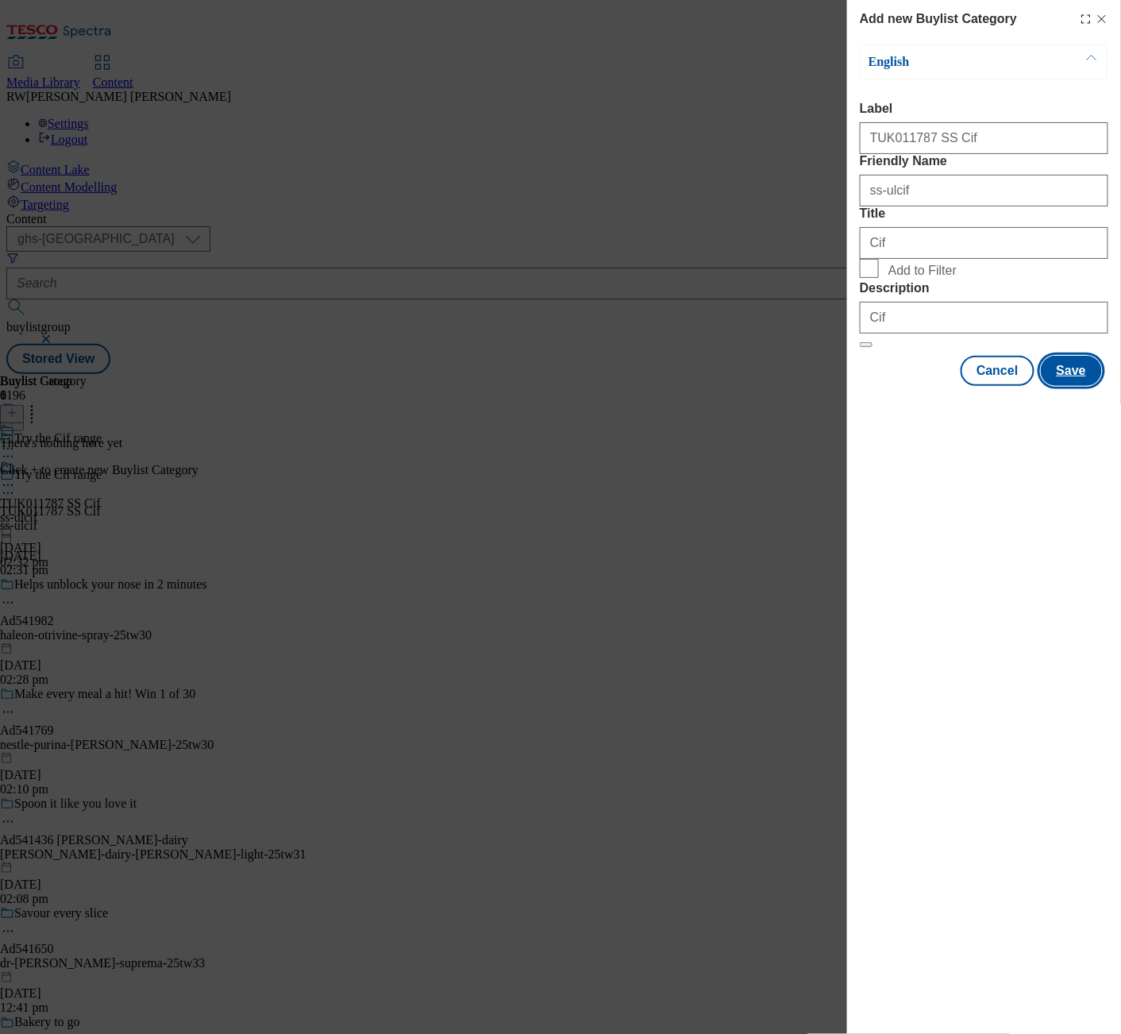
click at [1089, 386] on button "Save" at bounding box center [1071, 371] width 61 height 30
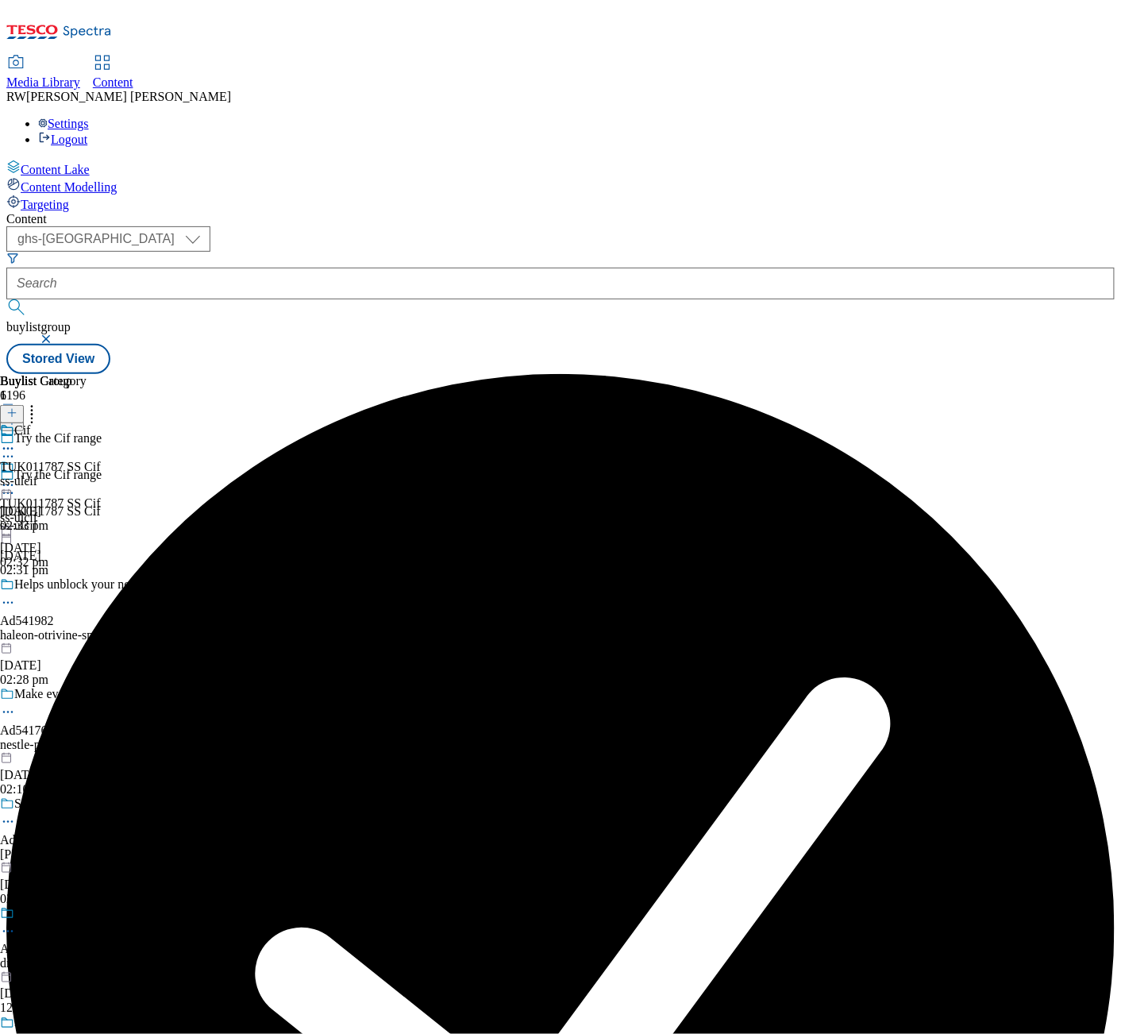
click at [101, 423] on div "Cif TUK011787 SS Cif ss-ulcif 9 Sept 2025 02:33 pm" at bounding box center [50, 478] width 101 height 110
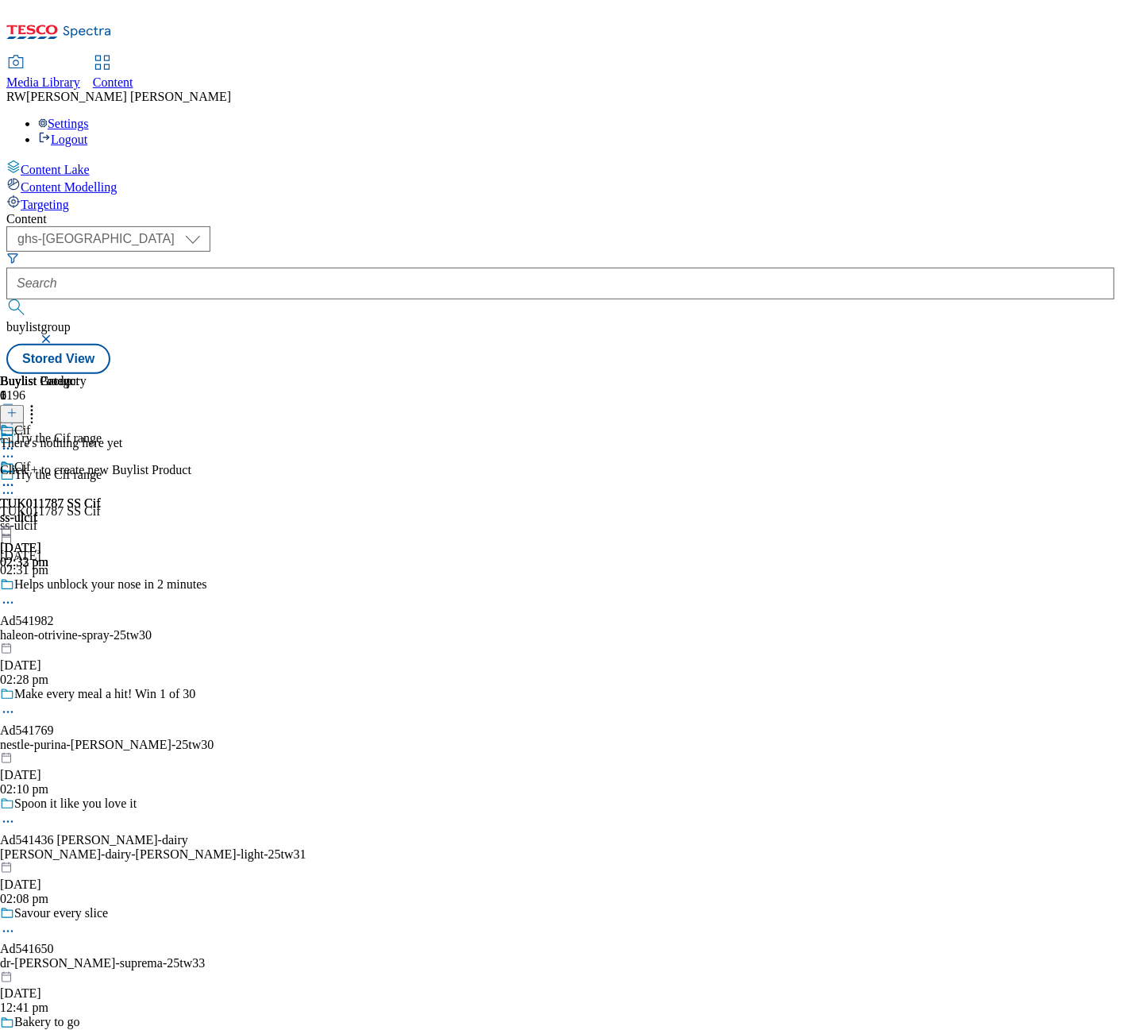
click at [24, 405] on button at bounding box center [12, 414] width 24 height 18
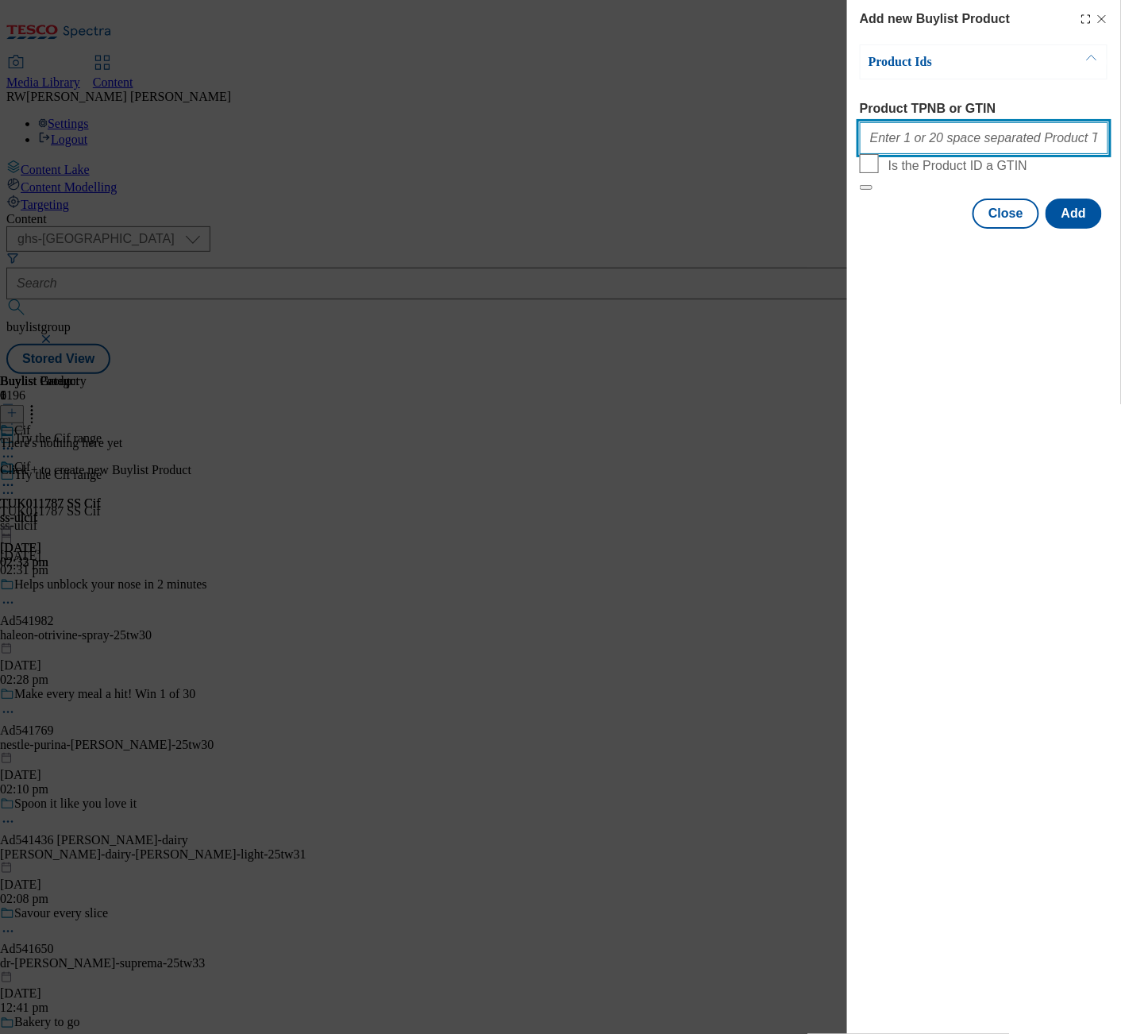
click at [965, 146] on input "Product TPNB or GTIN" at bounding box center [984, 138] width 249 height 32
paste input "93941910, 96301074, 96308562"
type input "93941910, 96301074, 96308562"
click at [1065, 229] on button "Add" at bounding box center [1074, 213] width 56 height 30
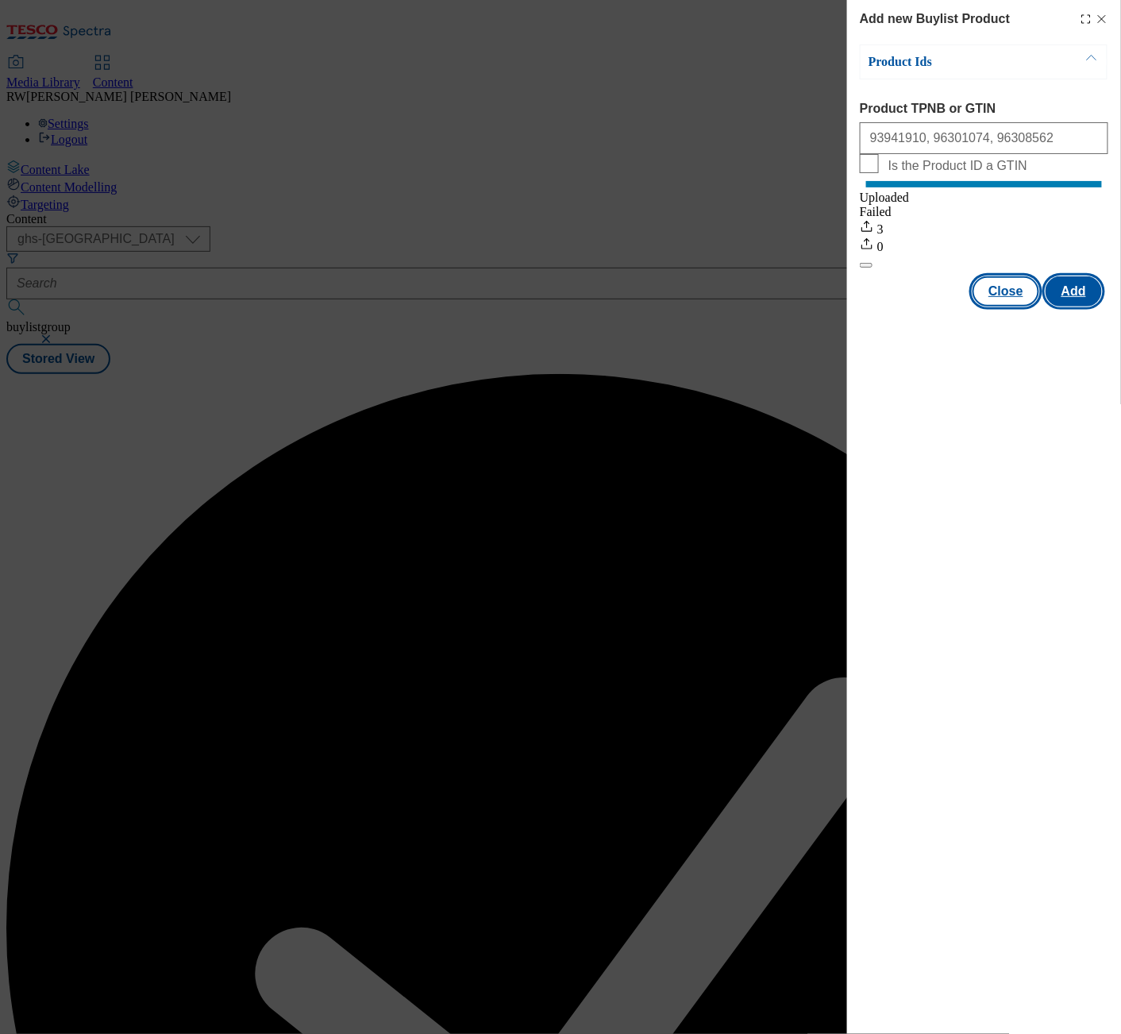
scroll to position [0, 0]
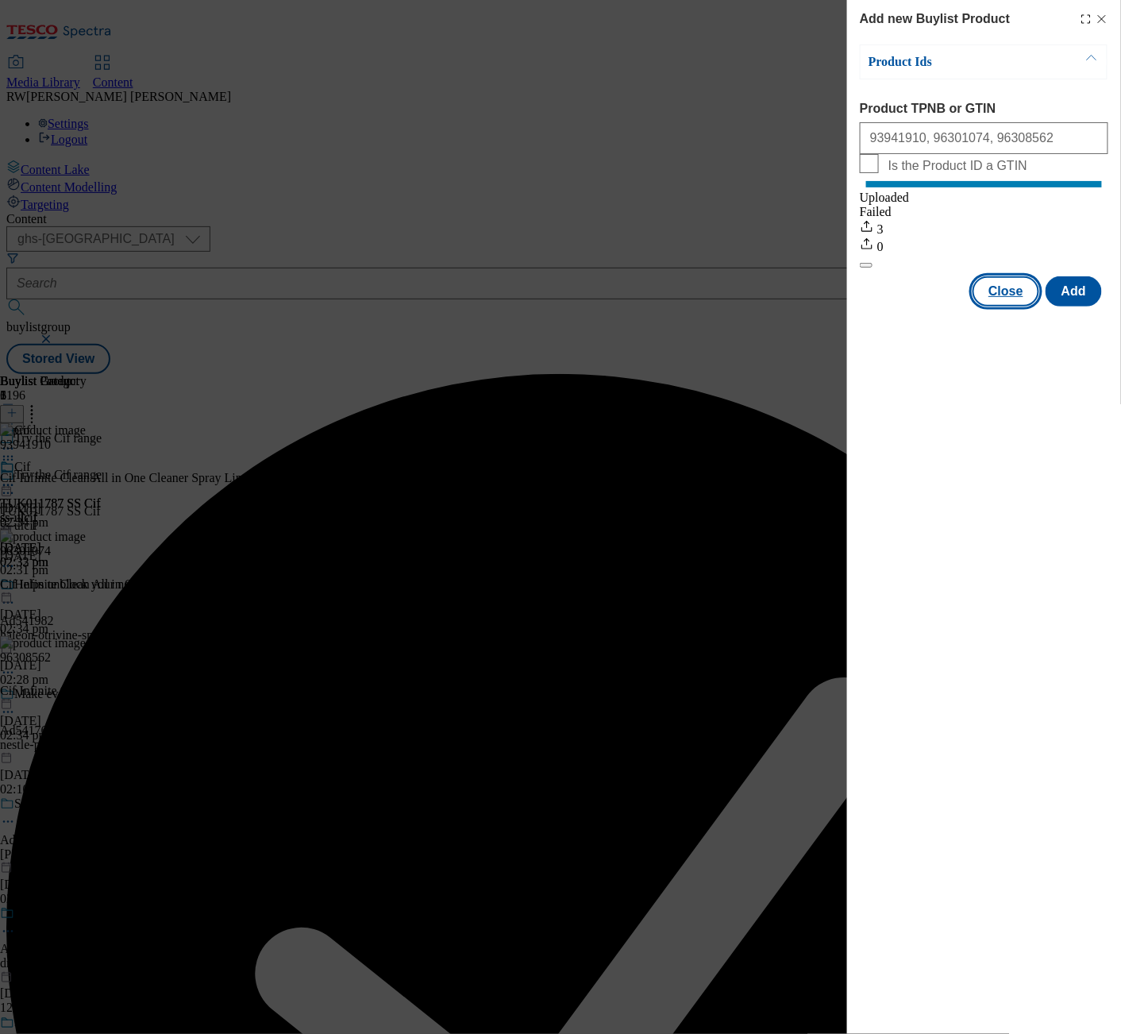
click at [1005, 306] on button "Close" at bounding box center [1006, 291] width 67 height 30
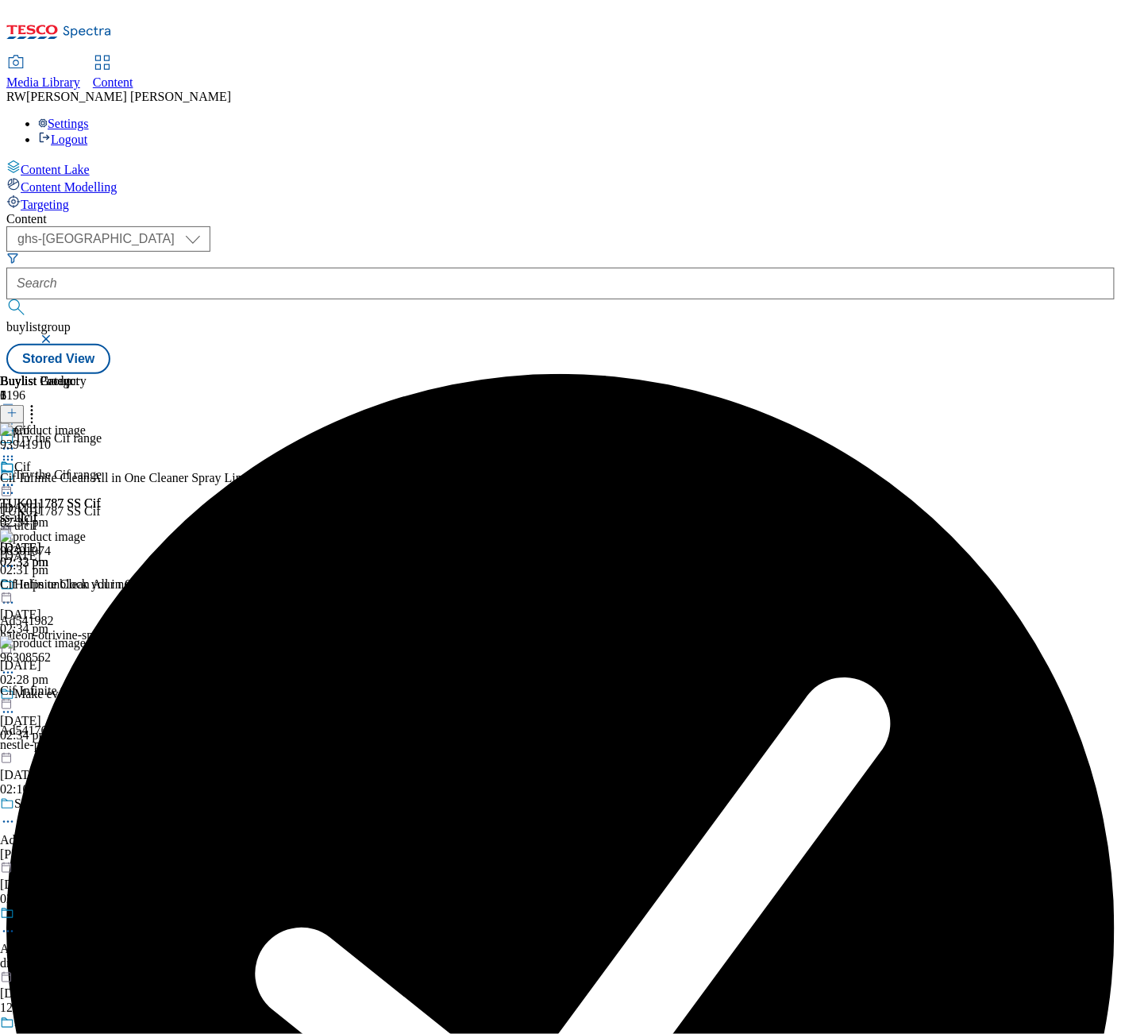
scroll to position [0, 287]
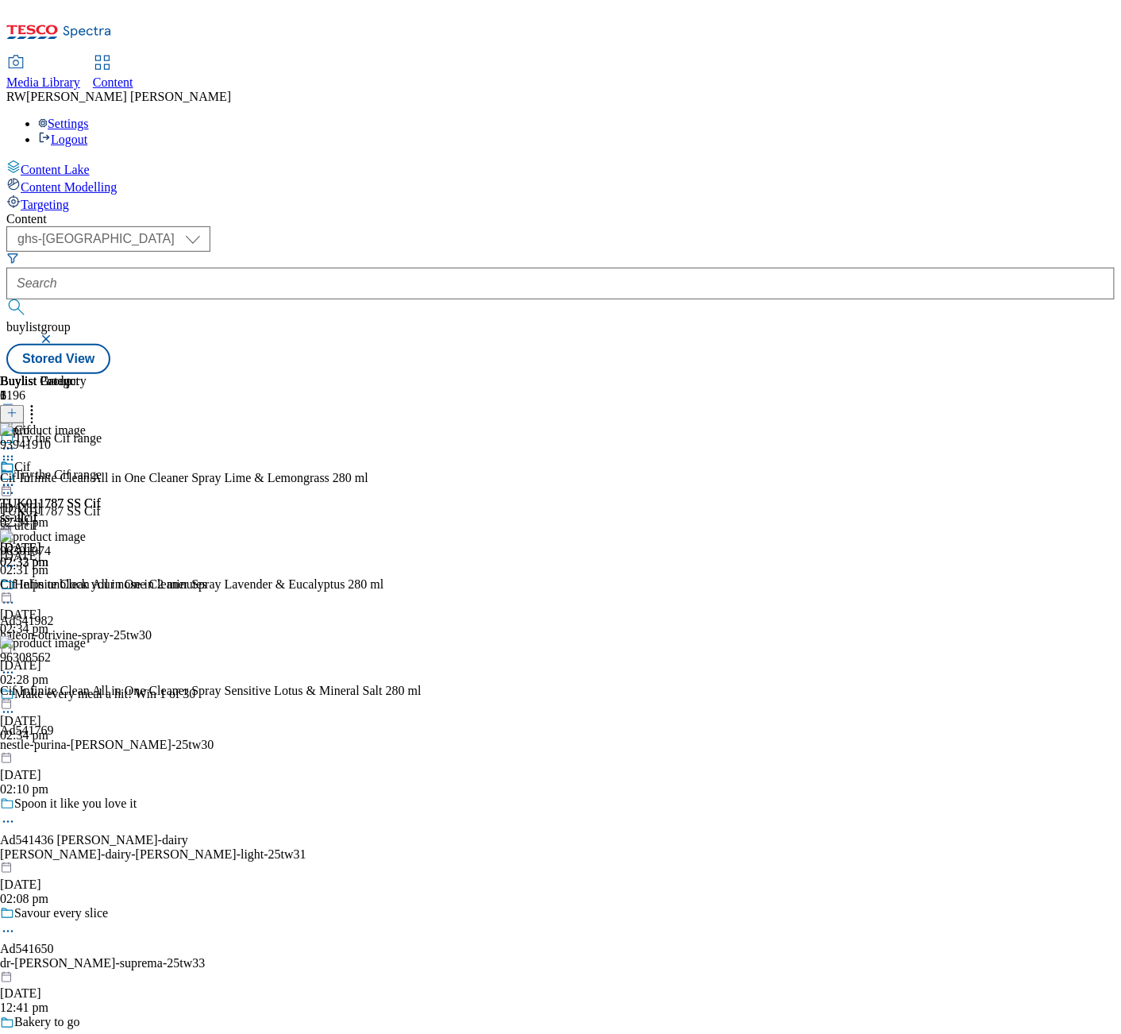
click at [101, 460] on div "Cif TUK011787 SS Cif ss-ulcif 9 Sept 2025 02:33 pm" at bounding box center [50, 515] width 101 height 110
click at [16, 477] on icon at bounding box center [8, 485] width 16 height 16
click at [87, 586] on span "Preview" at bounding box center [67, 592] width 37 height 12
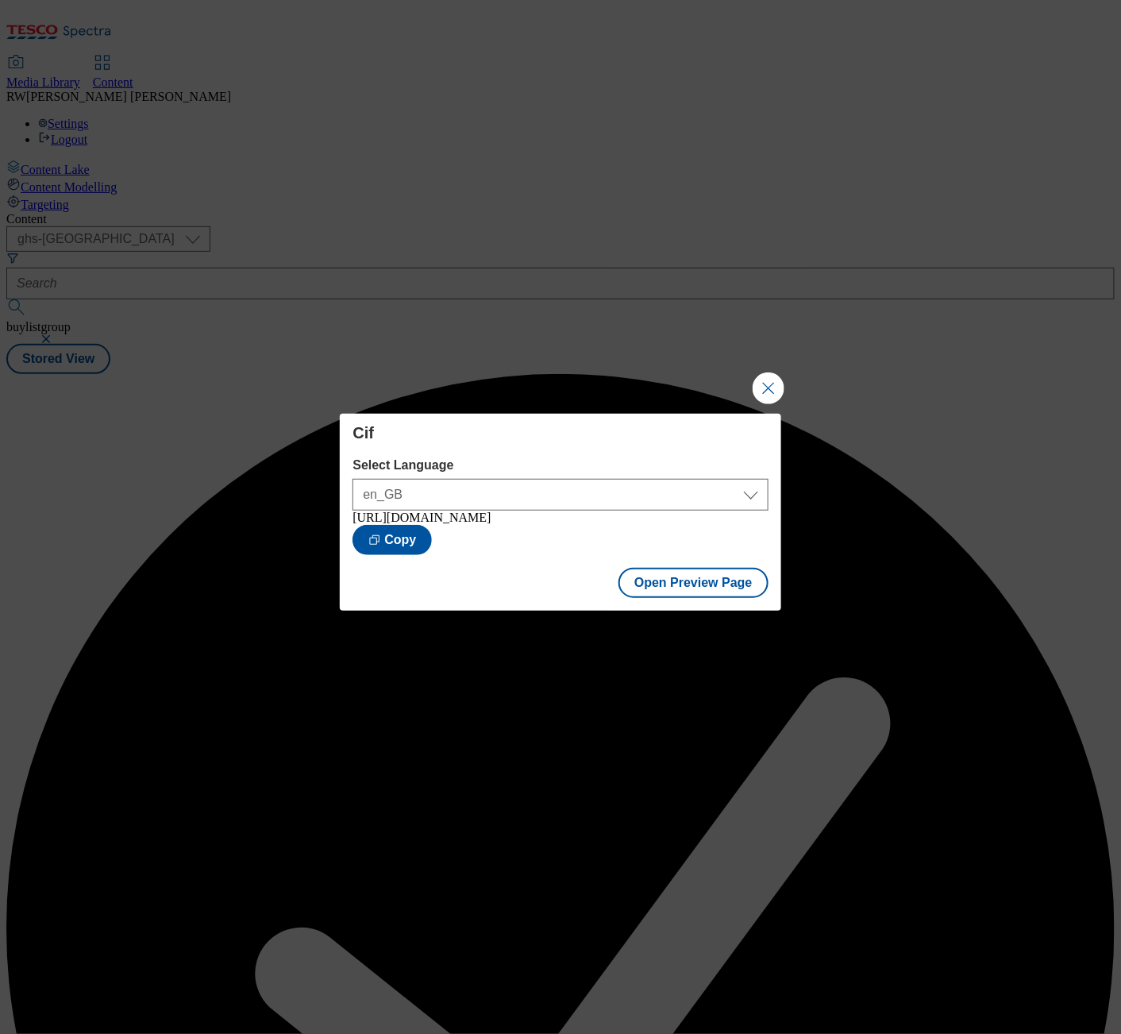
scroll to position [0, 0]
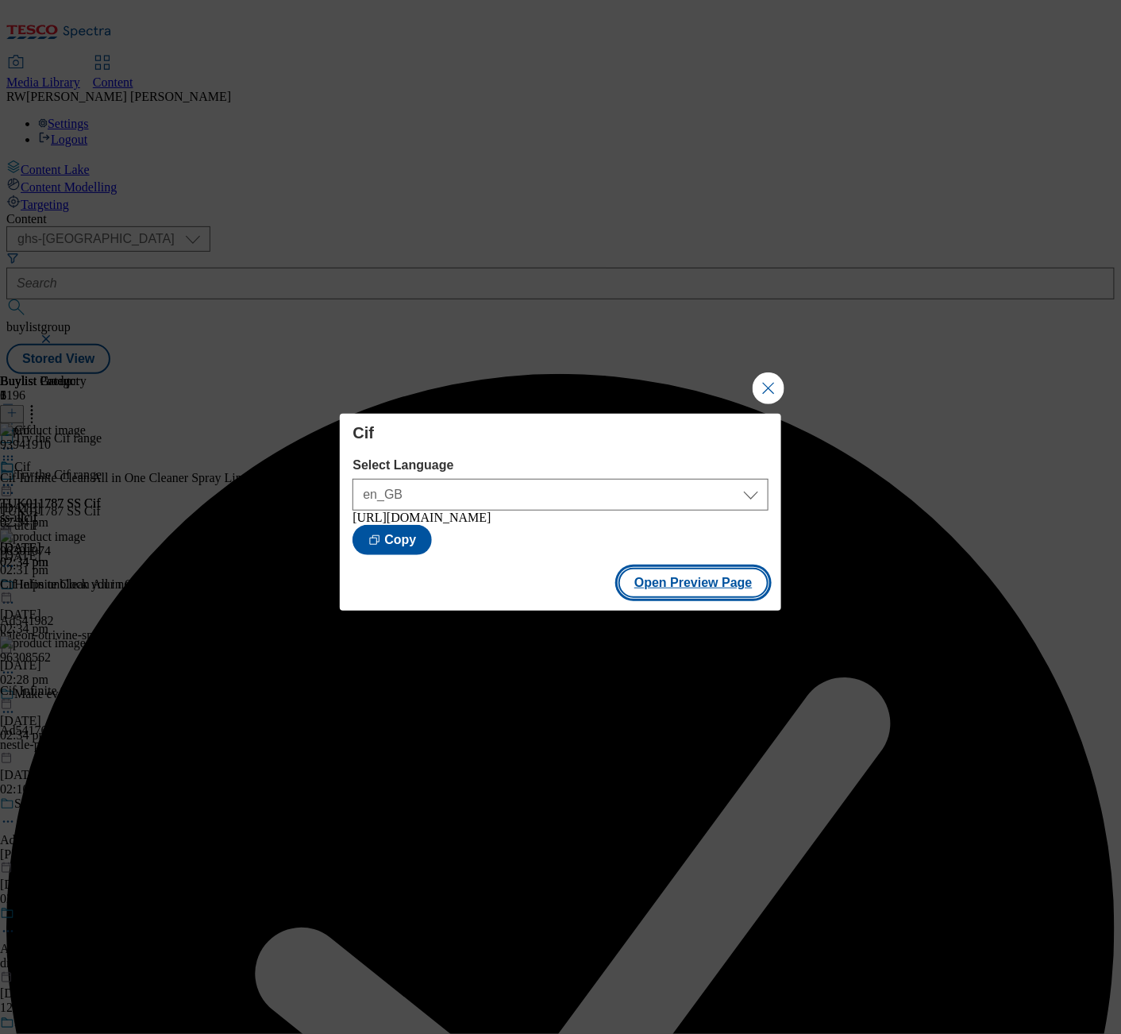
click at [700, 591] on button "Open Preview Page" at bounding box center [693, 583] width 150 height 30
click at [759, 385] on button "Close Modal" at bounding box center [769, 388] width 32 height 32
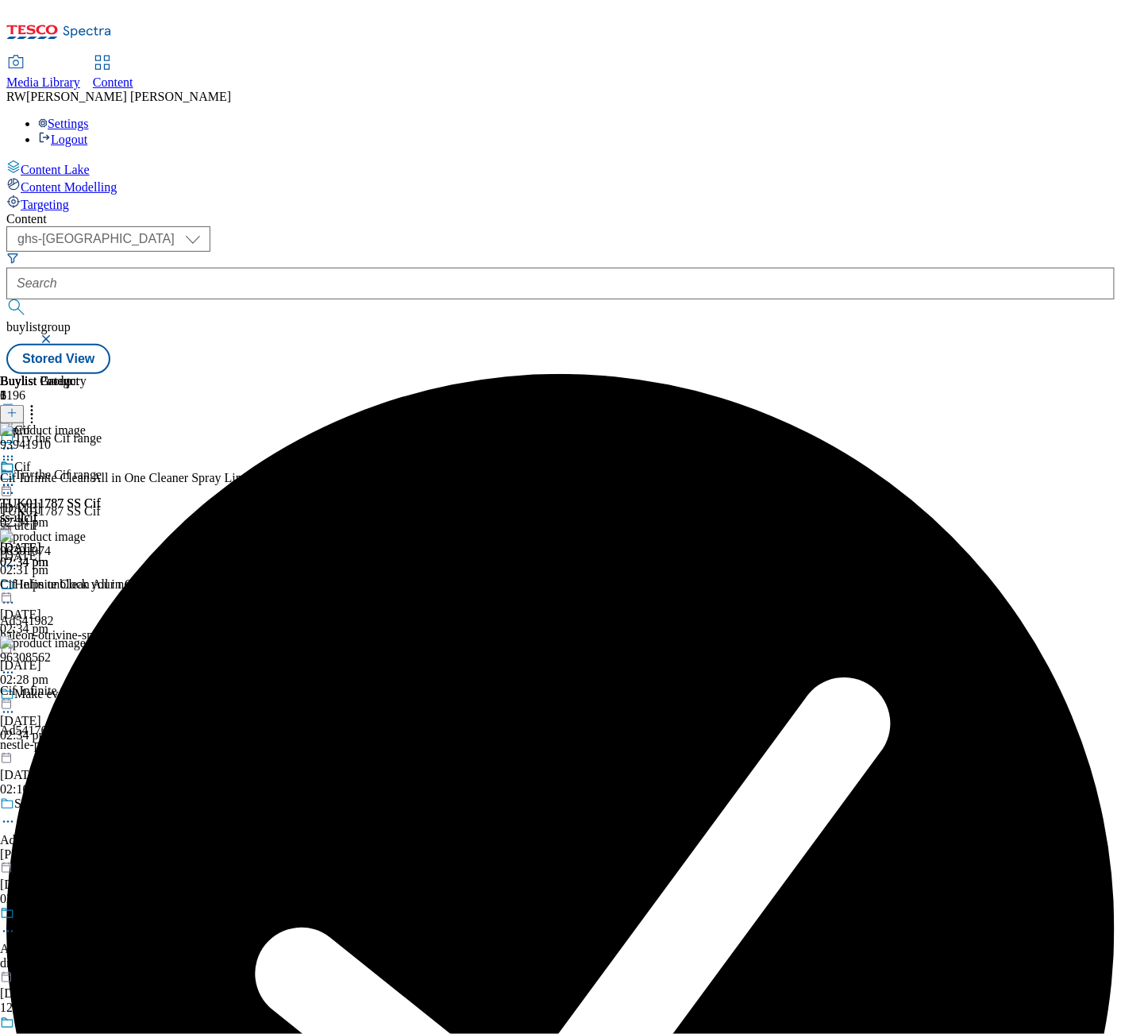
scroll to position [0, 285]
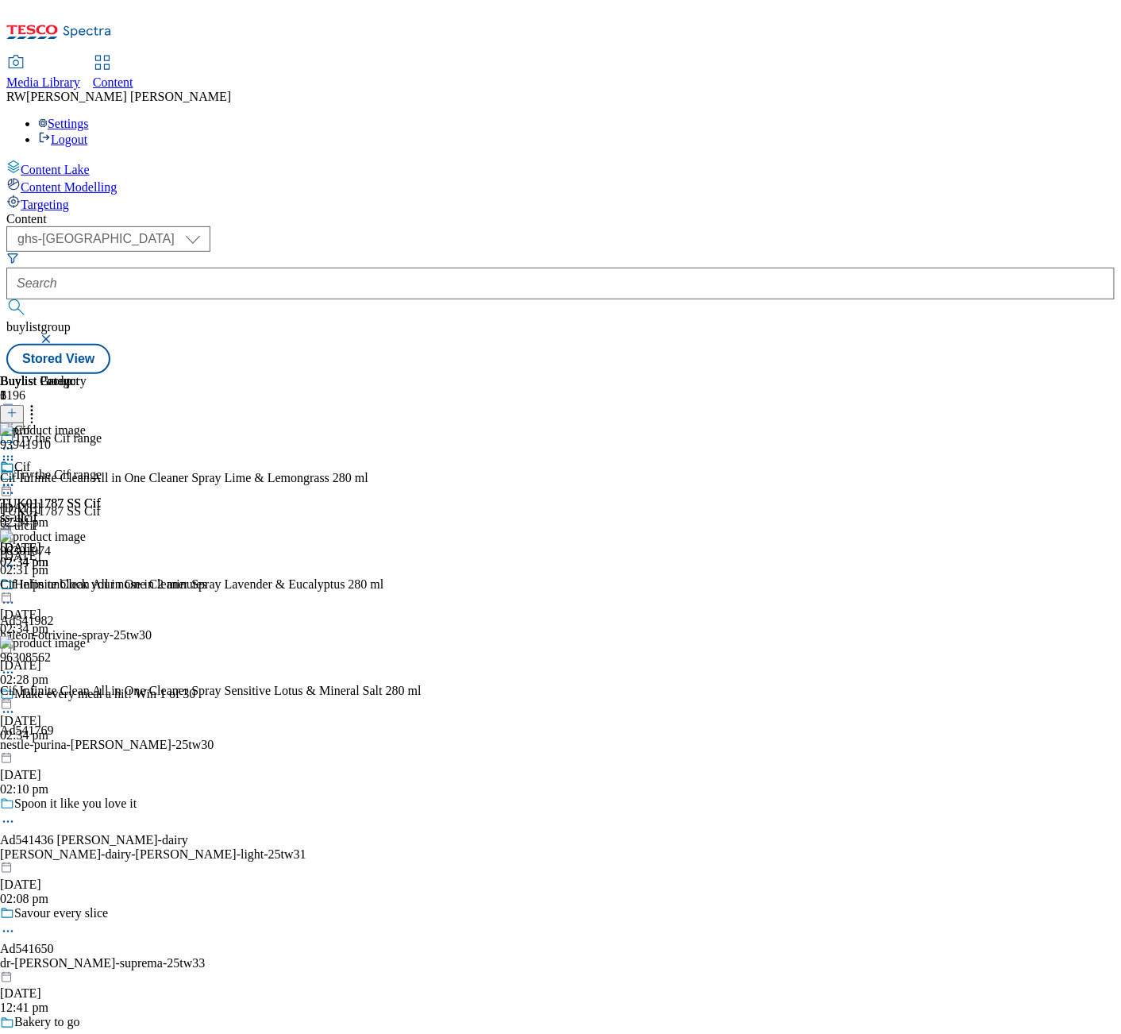
click at [16, 477] on icon at bounding box center [8, 485] width 16 height 16
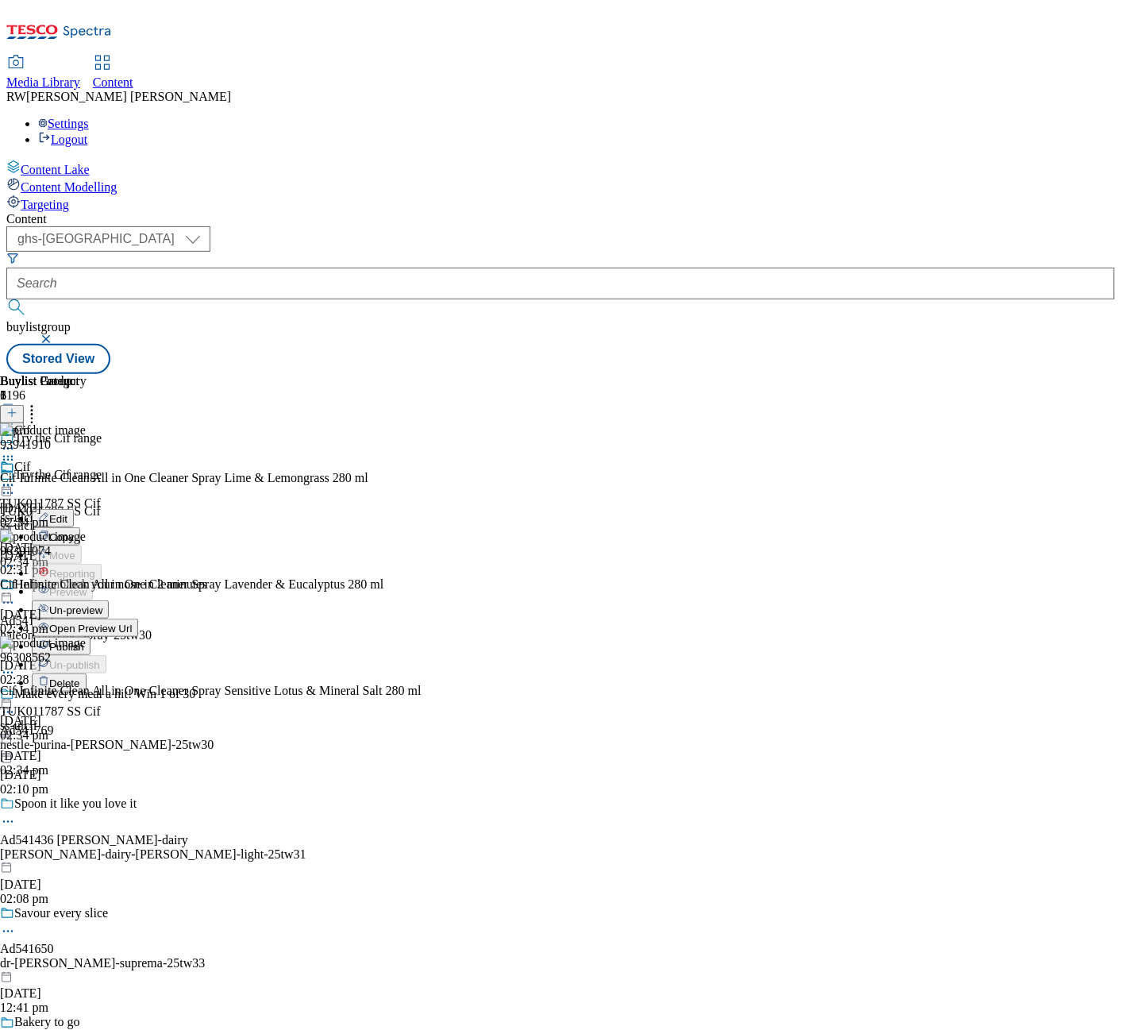
click at [84, 641] on span "Publish" at bounding box center [66, 647] width 35 height 12
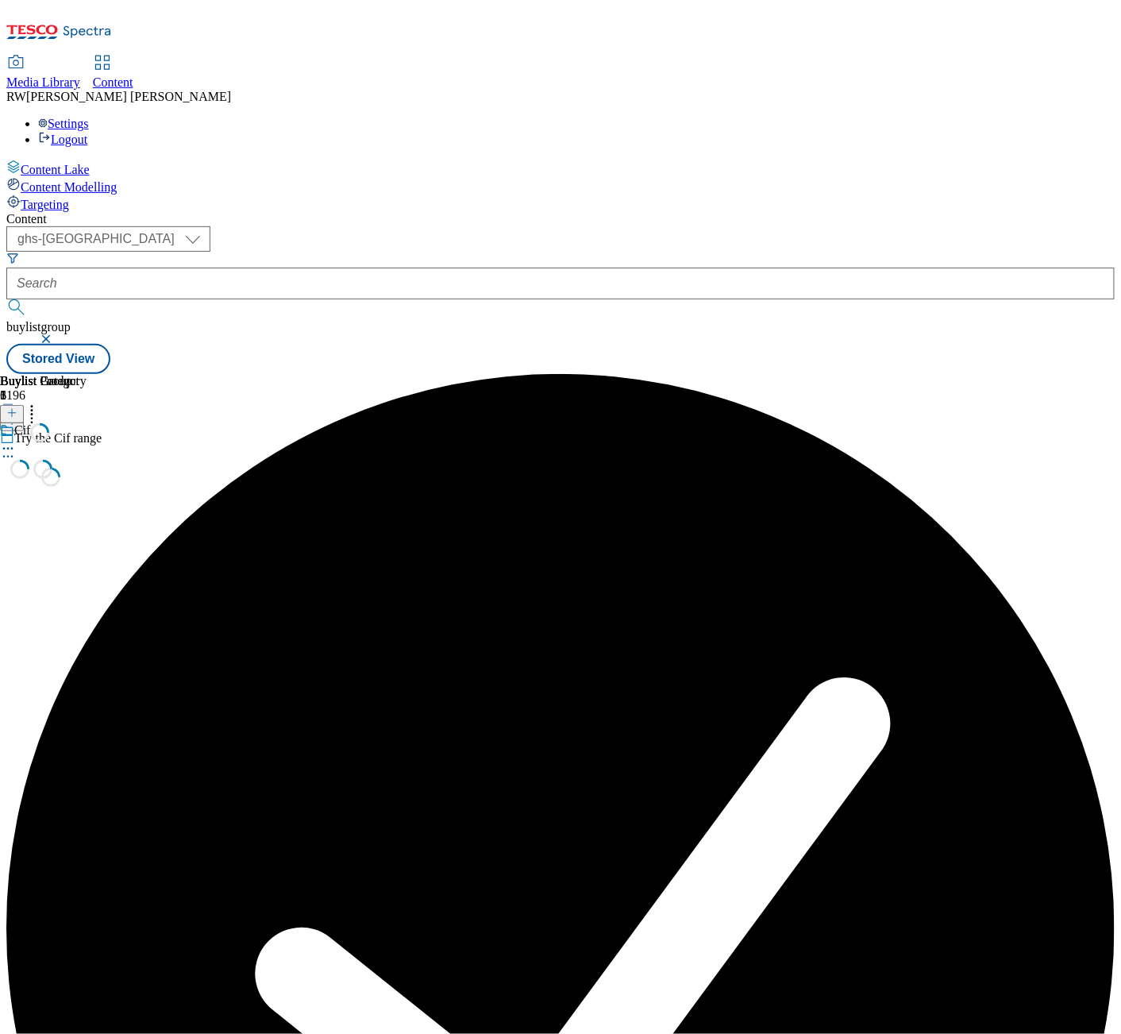
scroll to position [0, 0]
